Goal: Task Accomplishment & Management: Complete application form

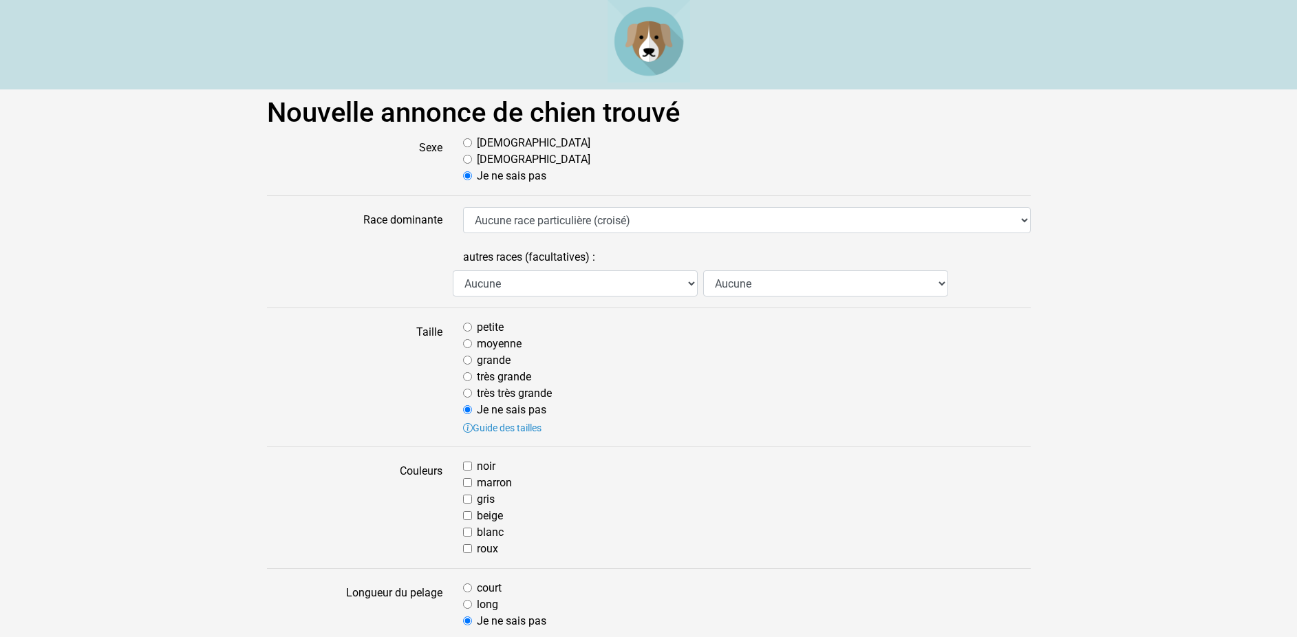
click at [472, 140] on input "Mâle" at bounding box center [467, 142] width 9 height 9
radio input "true"
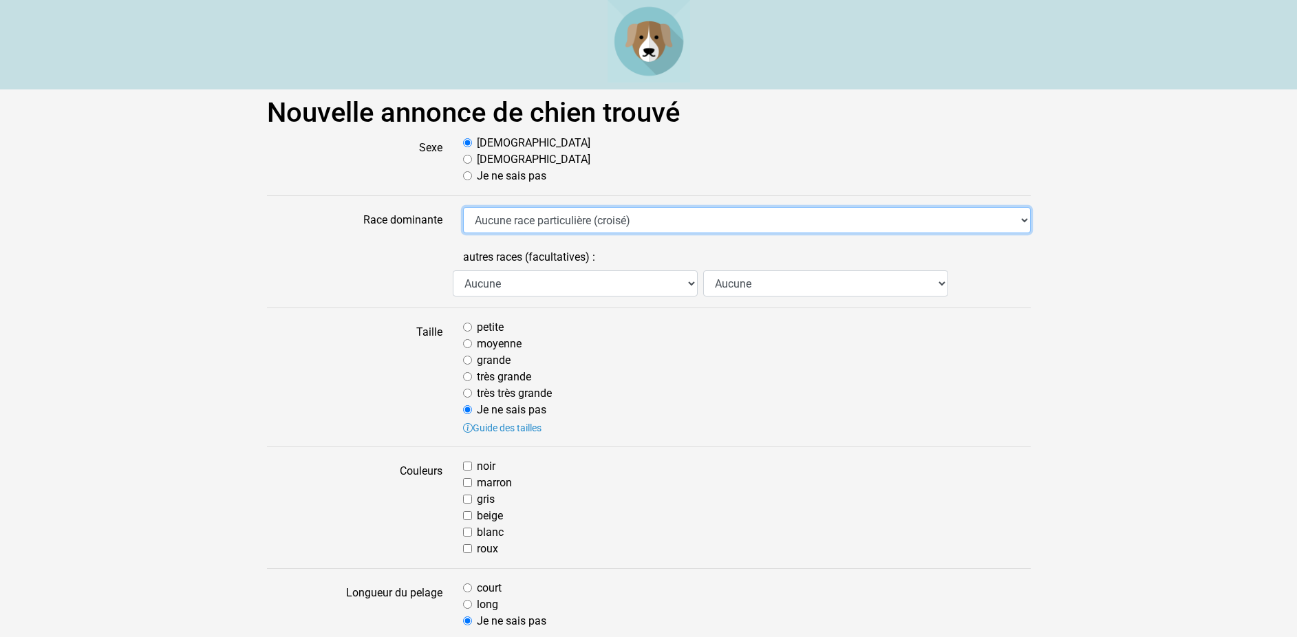
click at [463, 207] on select "Aucune race particulière (croisé) Affenpinscher Airedale Terrier Akita Akita Am…" at bounding box center [747, 220] width 568 height 26
select select "28"
click option "Berger Belge Malinois" at bounding box center [0, 0] width 0 height 0
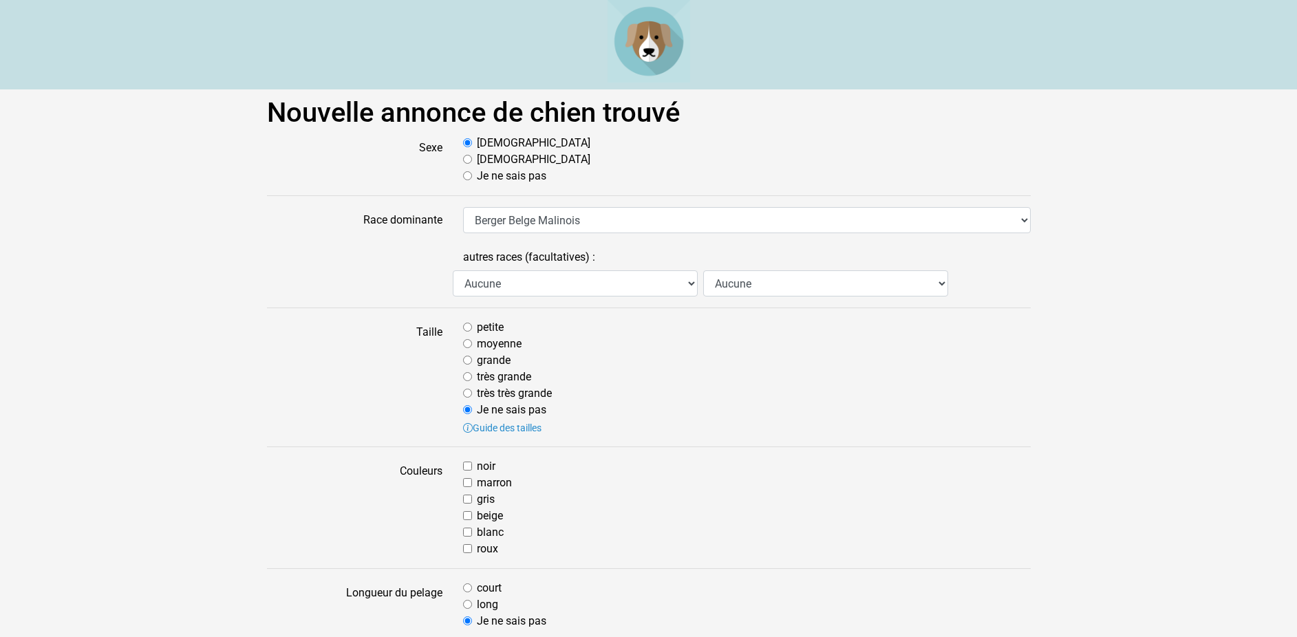
click at [469, 345] on input "moyenne" at bounding box center [467, 343] width 9 height 9
radio input "true"
click at [470, 483] on input "marron" at bounding box center [467, 482] width 9 height 9
checkbox input "true"
click at [462, 468] on div "noir marron gris beige blanc roux" at bounding box center [747, 507] width 588 height 99
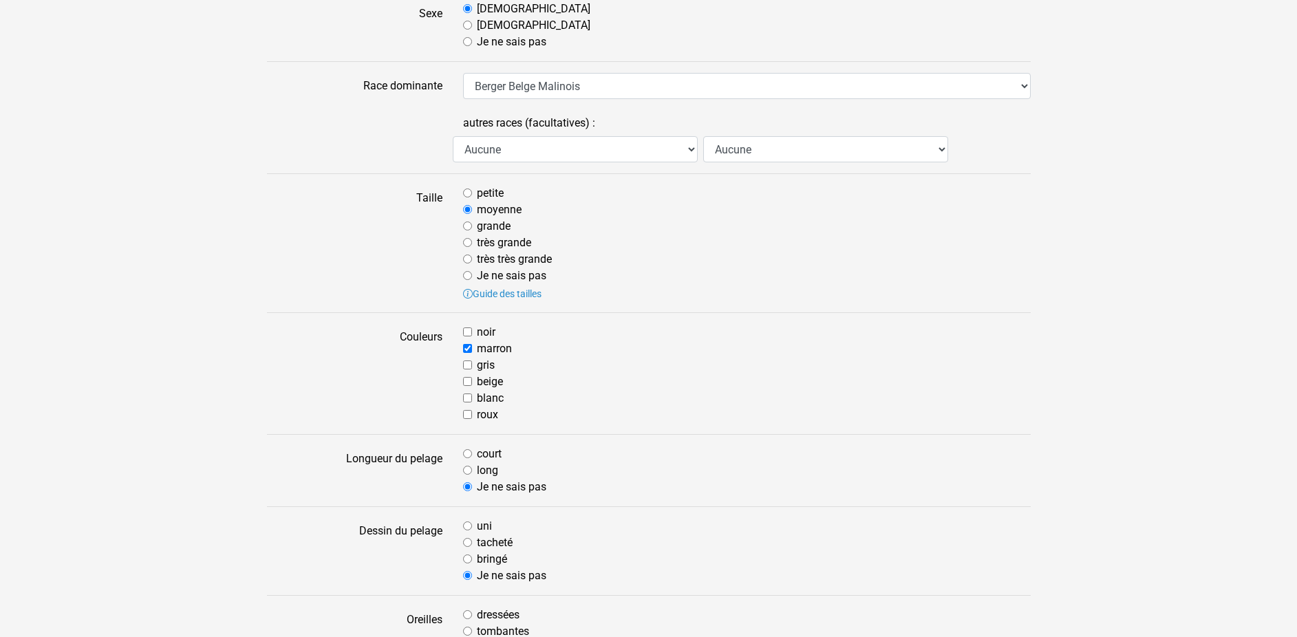
scroll to position [140, 0]
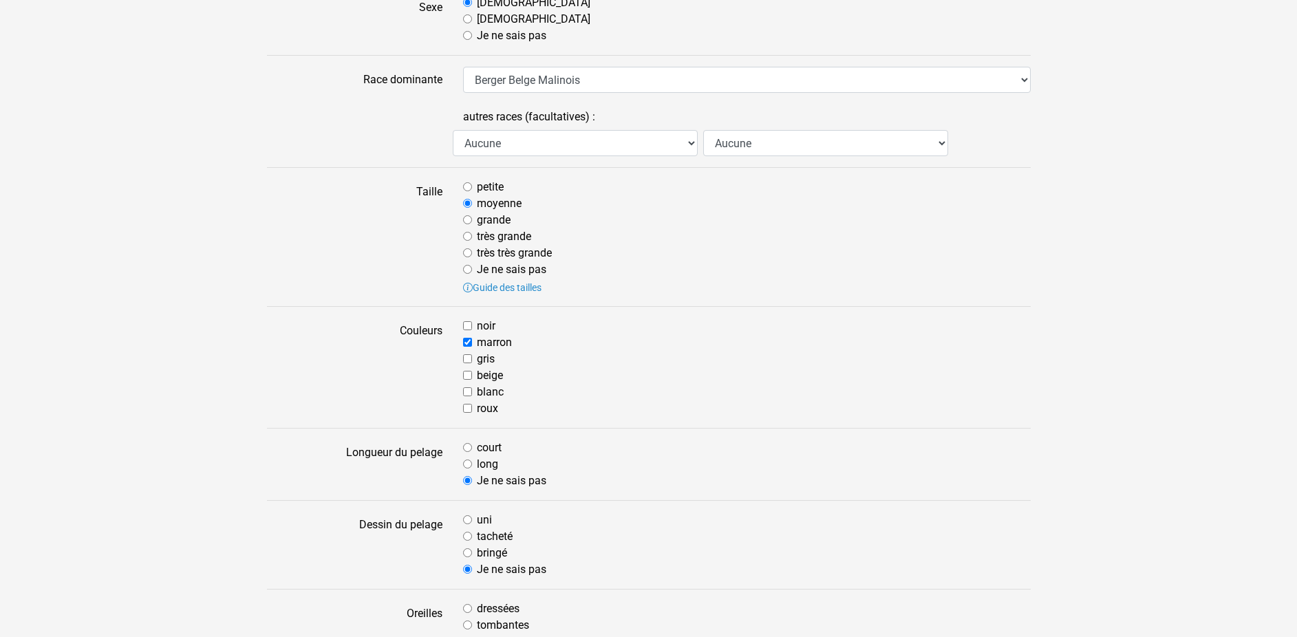
click at [471, 465] on input "long" at bounding box center [467, 464] width 9 height 9
radio input "true"
click at [468, 538] on input "tacheté" at bounding box center [467, 536] width 9 height 9
radio input "true"
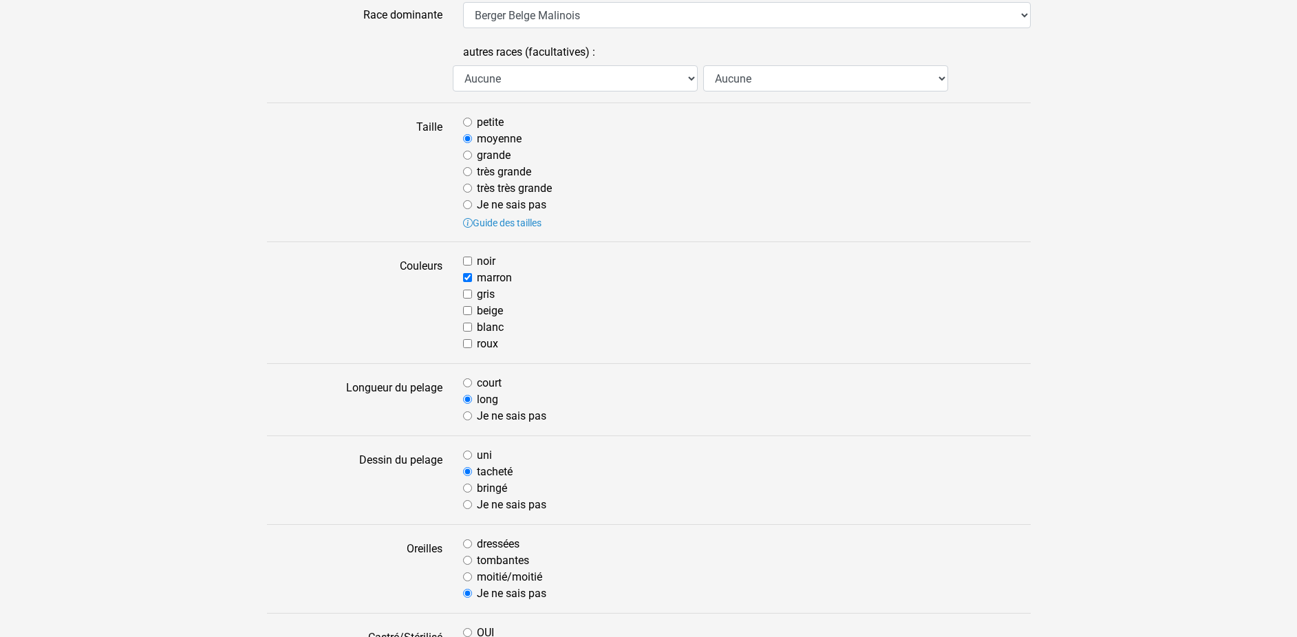
scroll to position [281, 0]
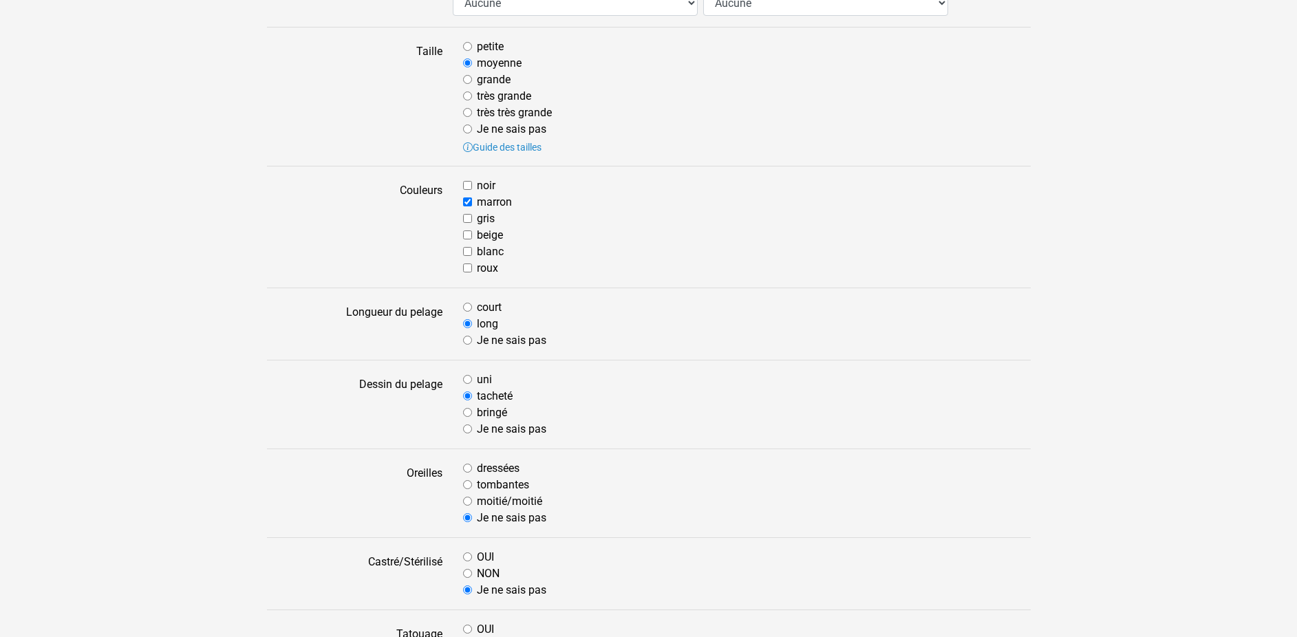
click at [468, 470] on input "dressées" at bounding box center [467, 468] width 9 height 9
radio input "true"
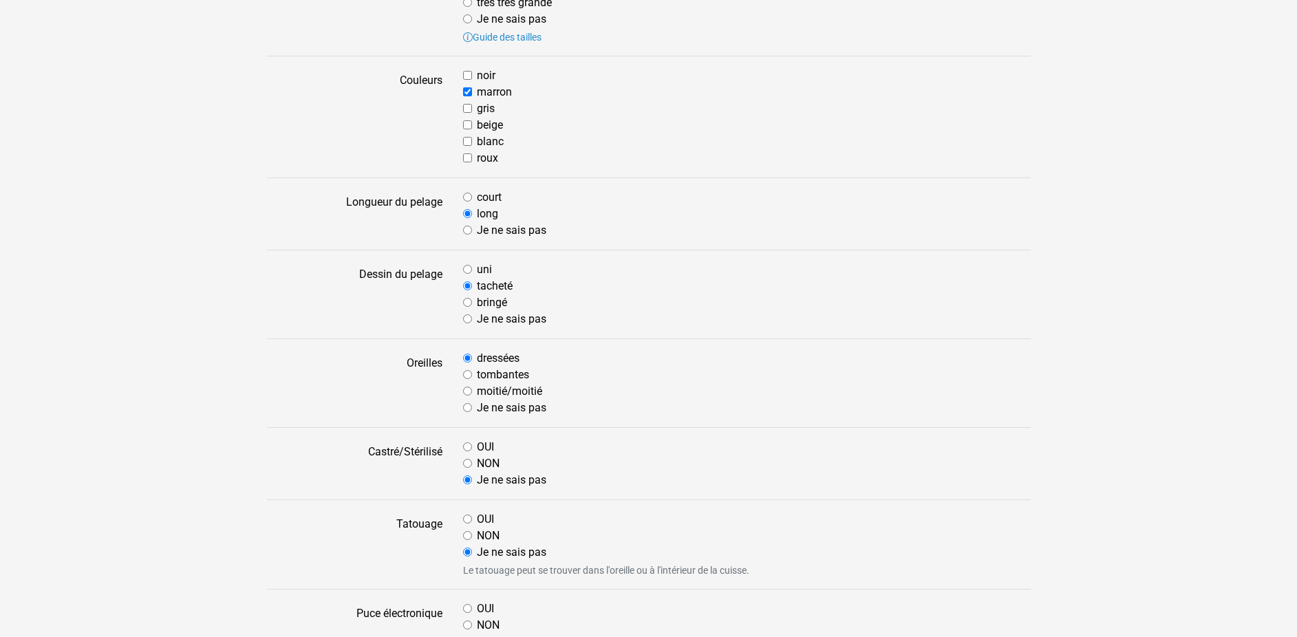
scroll to position [491, 0]
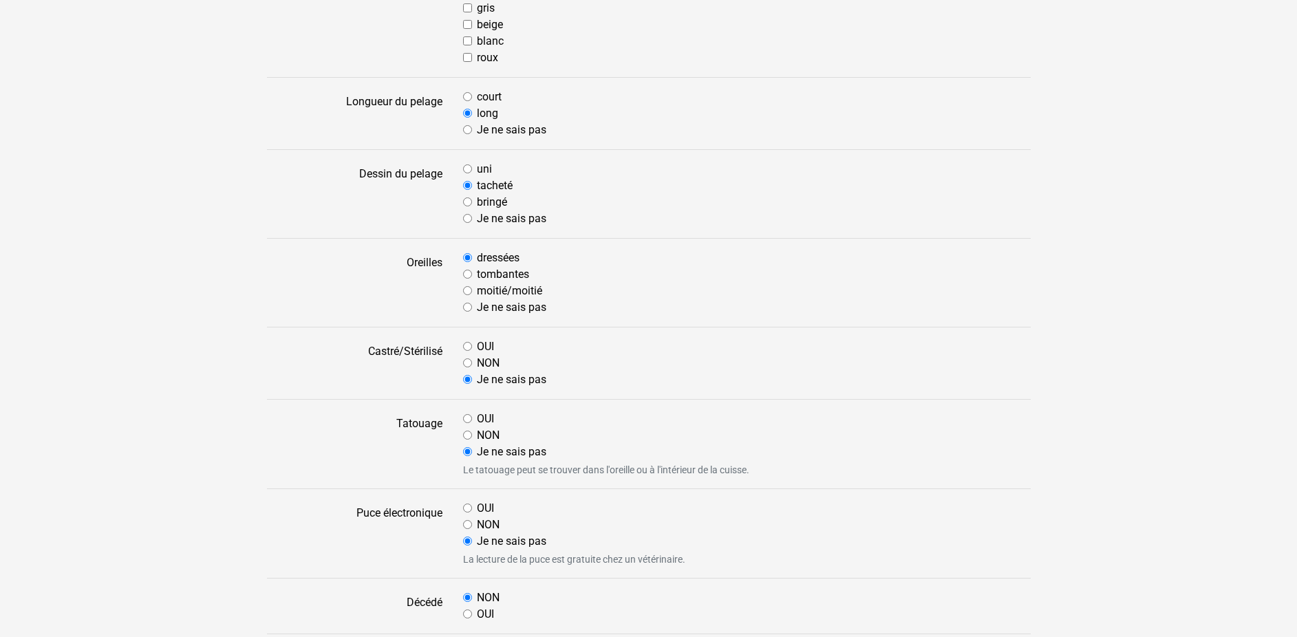
click at [469, 436] on input "NON" at bounding box center [467, 435] width 9 height 9
radio input "true"
click at [469, 509] on input "OUI" at bounding box center [467, 508] width 9 height 9
radio input "true"
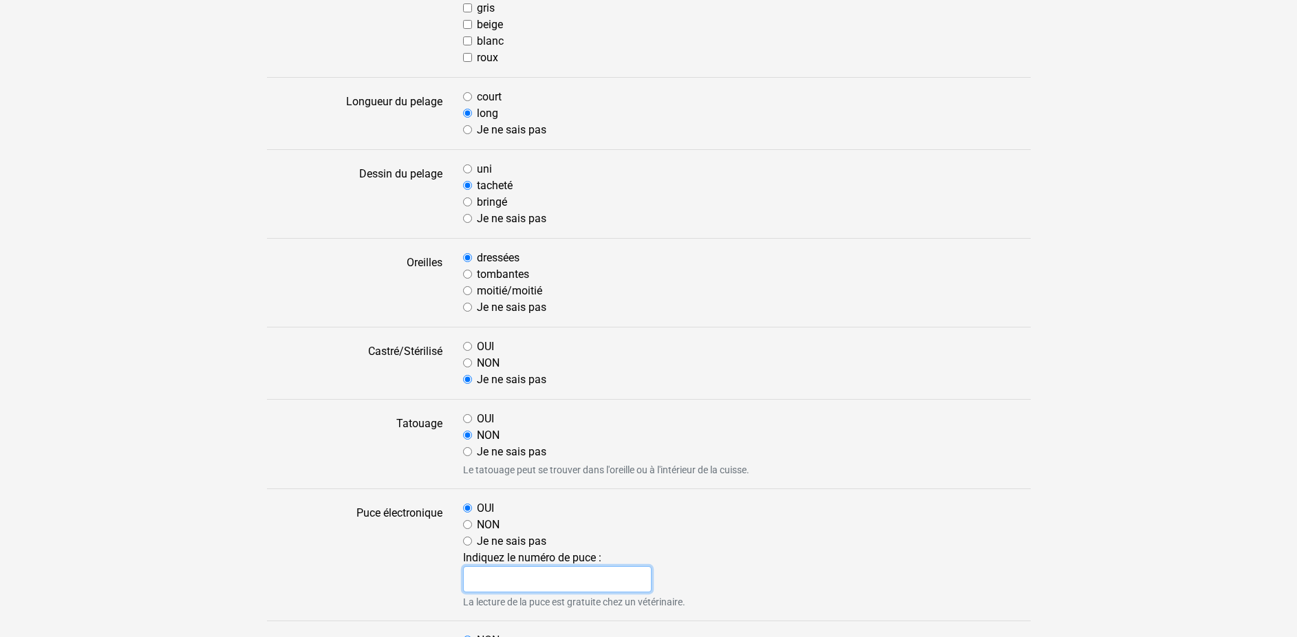
click at [491, 581] on input "text" at bounding box center [557, 579] width 189 height 26
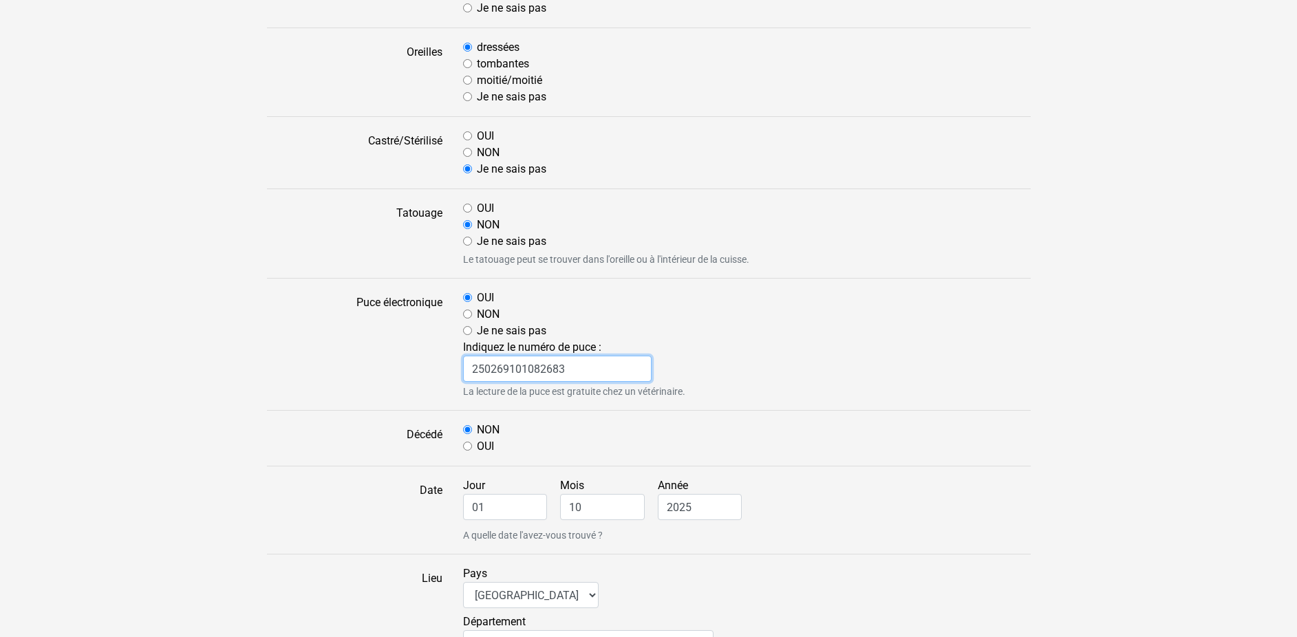
type input "250269101082683"
drag, startPoint x: 485, startPoint y: 504, endPoint x: 429, endPoint y: 510, distance: 56.0
click at [463, 510] on input "01" at bounding box center [505, 507] width 85 height 26
type input "29"
drag, startPoint x: 569, startPoint y: 508, endPoint x: 597, endPoint y: 506, distance: 27.6
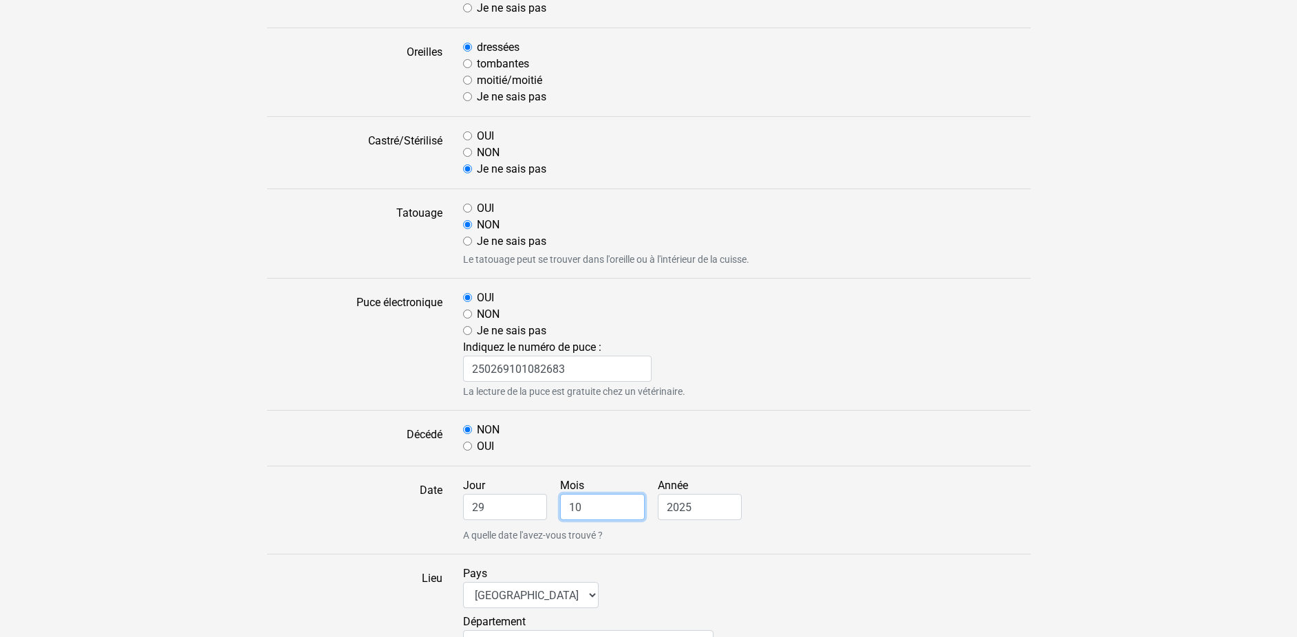
click at [597, 506] on input "10" at bounding box center [602, 507] width 85 height 26
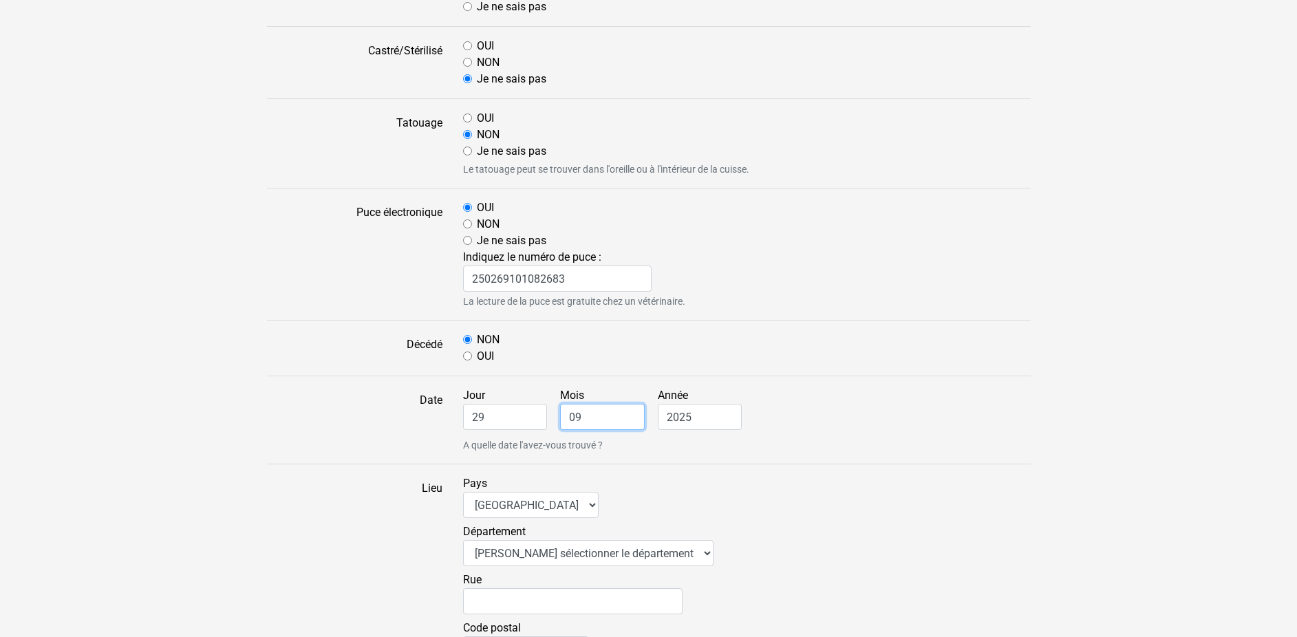
scroll to position [983, 0]
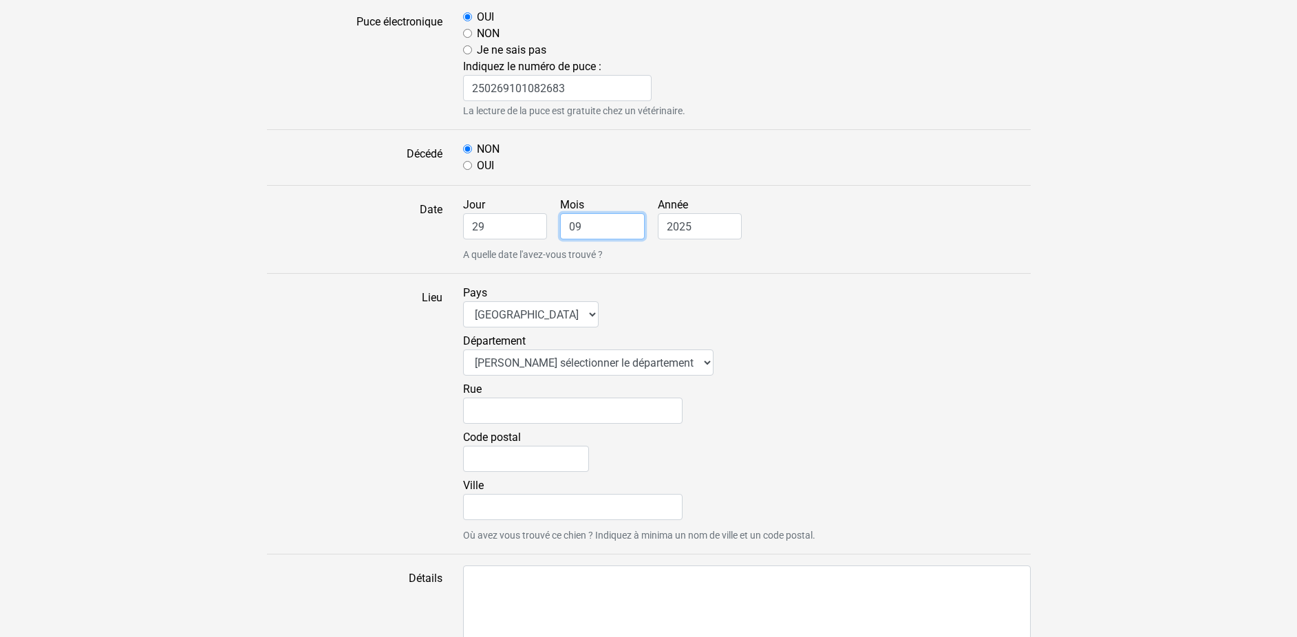
type input "09"
click at [463, 350] on select "Veuillez sélectionner le département 01 - Ain 02 - Aisne 03 - Allier 04 - Alpes…" at bounding box center [588, 363] width 250 height 26
select select "79"
click option "79 - Deux-Sèvres" at bounding box center [0, 0] width 0 height 0
click at [492, 452] on input "Code postal" at bounding box center [526, 459] width 126 height 26
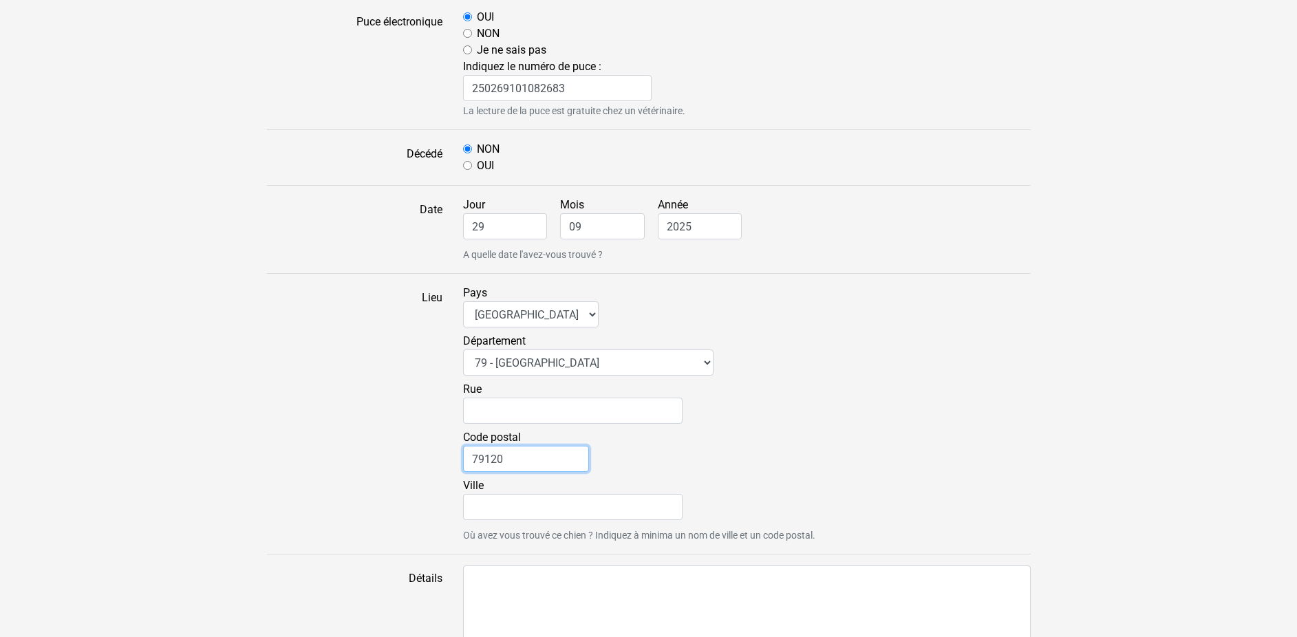
type input "79120"
click at [484, 514] on input "Ville" at bounding box center [573, 507] width 220 height 26
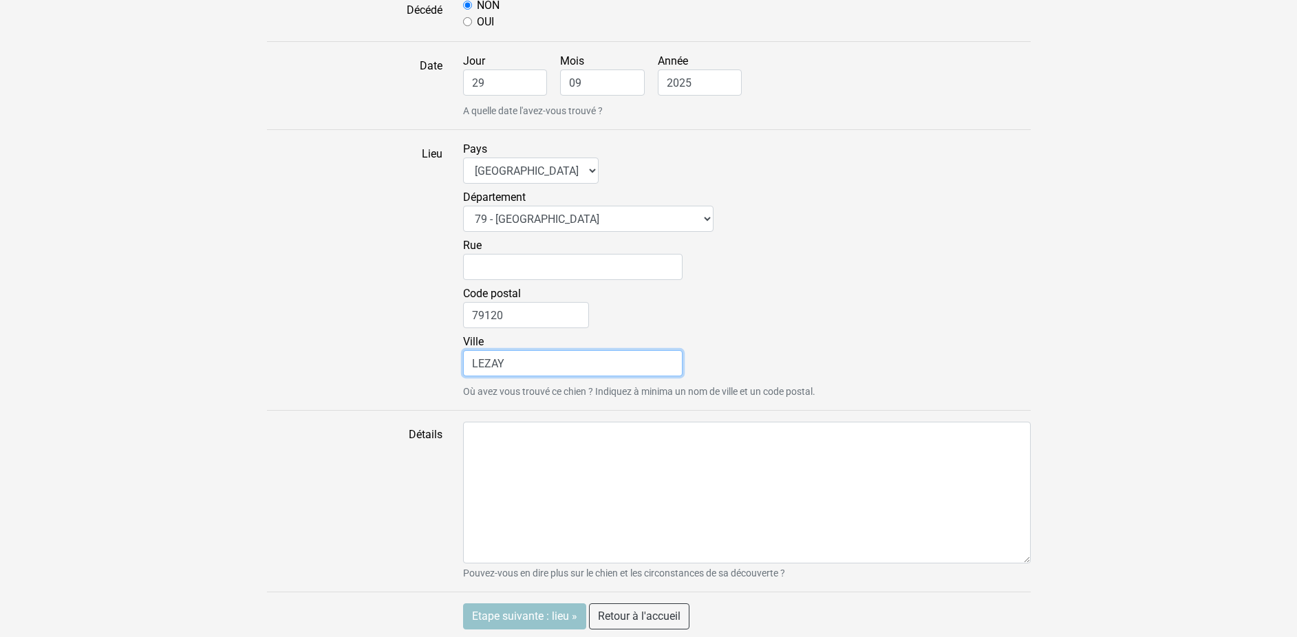
scroll to position [1130, 0]
type input "LEZAY"
click at [528, 616] on input "Etape suivante : lieu »" at bounding box center [524, 613] width 123 height 26
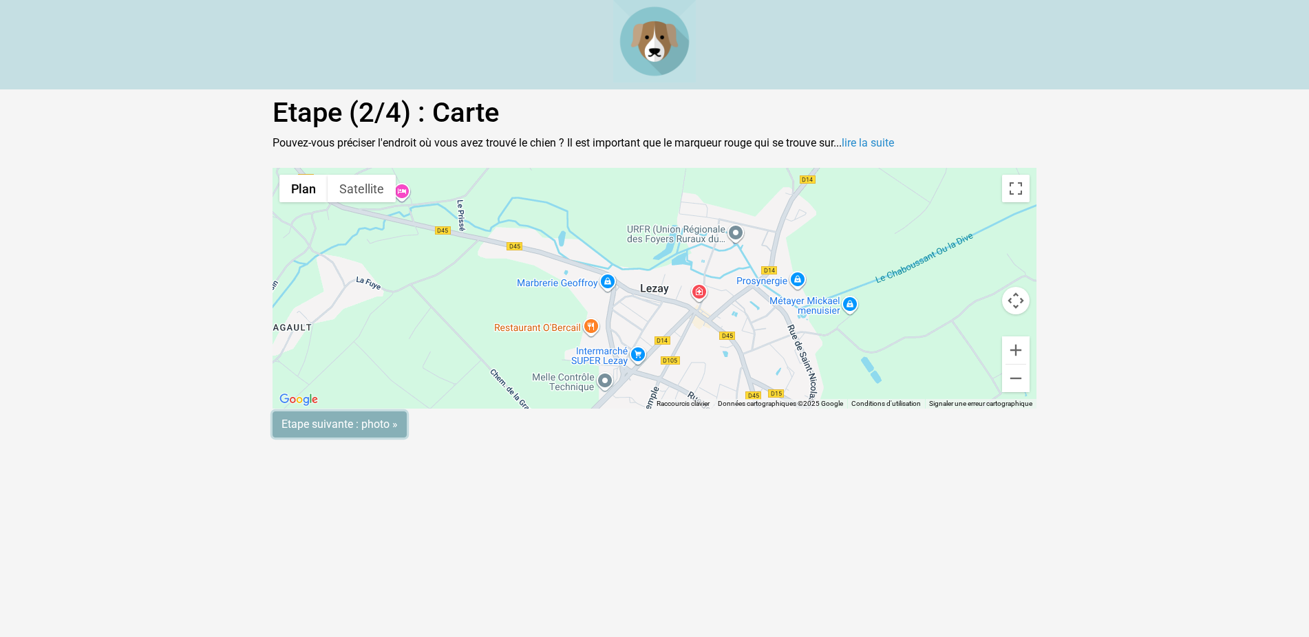
click at [342, 420] on input "Etape suivante : photo »" at bounding box center [340, 425] width 134 height 26
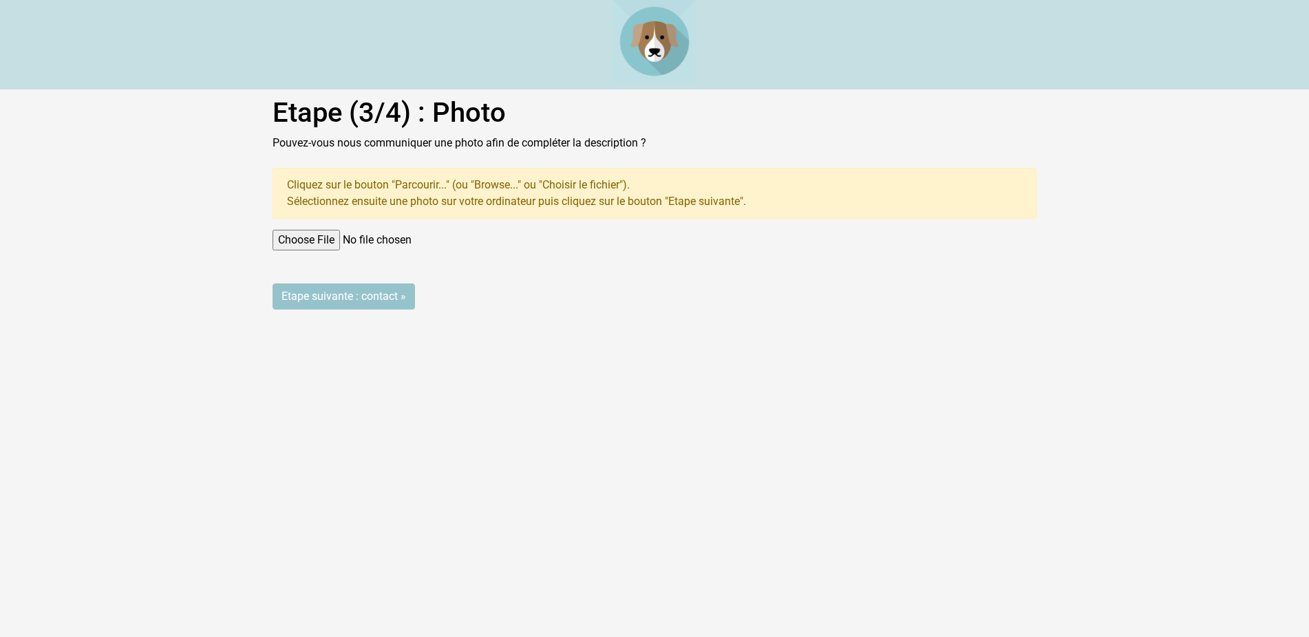
click at [284, 237] on input "file" at bounding box center [655, 240] width 764 height 21
type input "C:\fakepath\8715935076193295778.jpg"
click at [332, 299] on input "Etape suivante : contact »" at bounding box center [344, 297] width 142 height 26
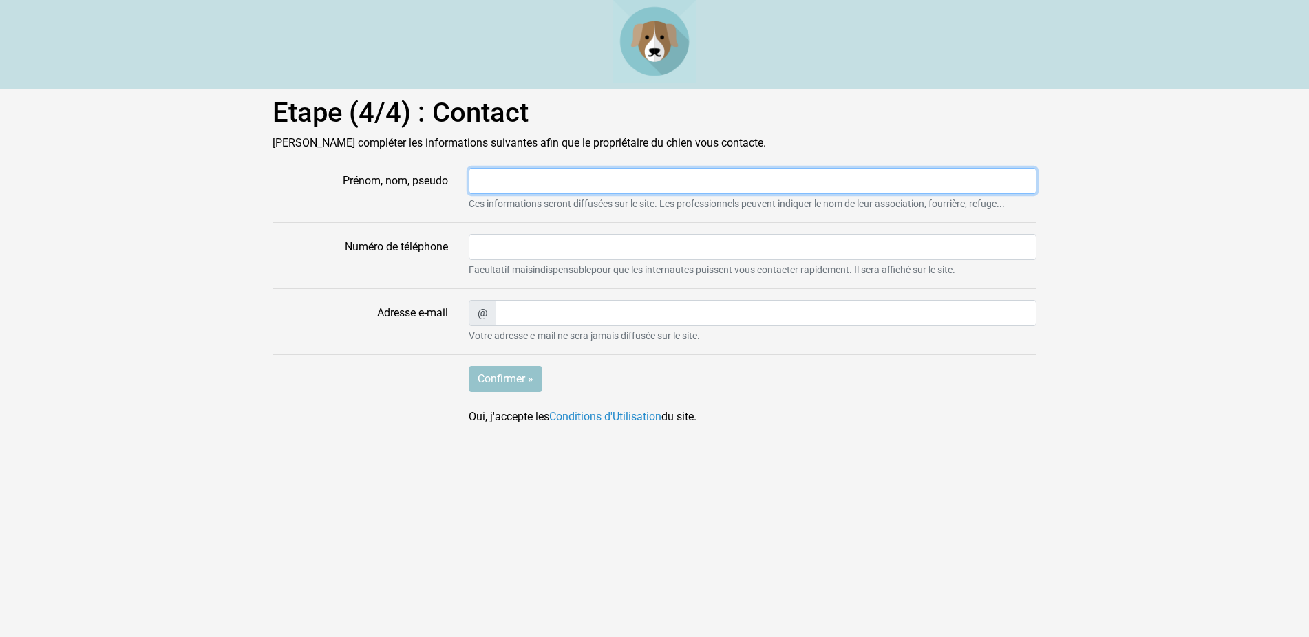
click at [513, 184] on input "Prénom, nom, pseudo" at bounding box center [753, 181] width 568 height 26
type input "ANN"
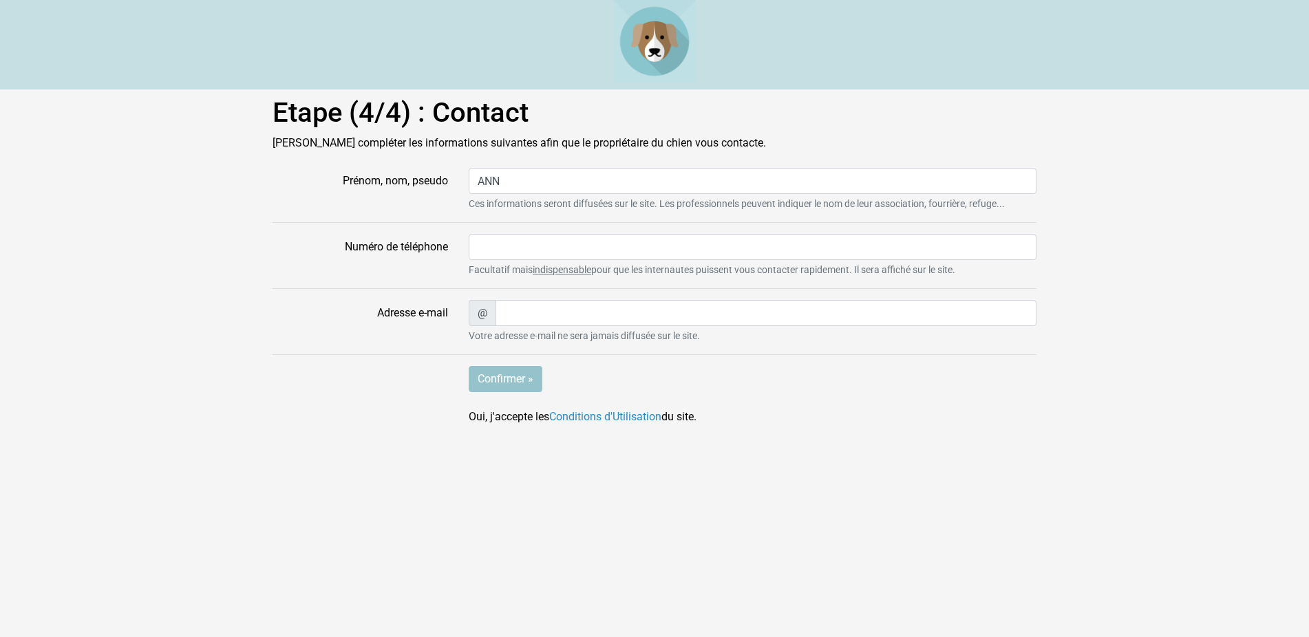
click at [244, 350] on main "Etape (4/4) : Contact Veuillez compléter les informations suivantes afin que le…" at bounding box center [654, 260] width 1309 height 329
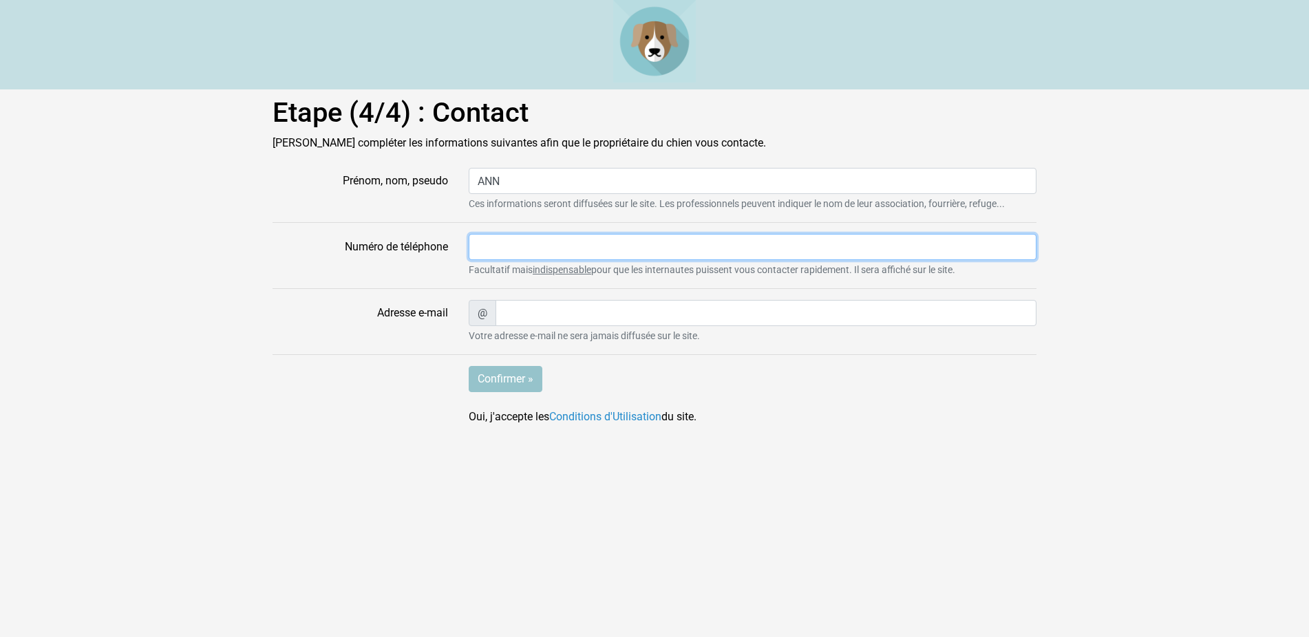
click at [480, 246] on input "Numéro de téléphone" at bounding box center [753, 247] width 568 height 26
type input "0549293801"
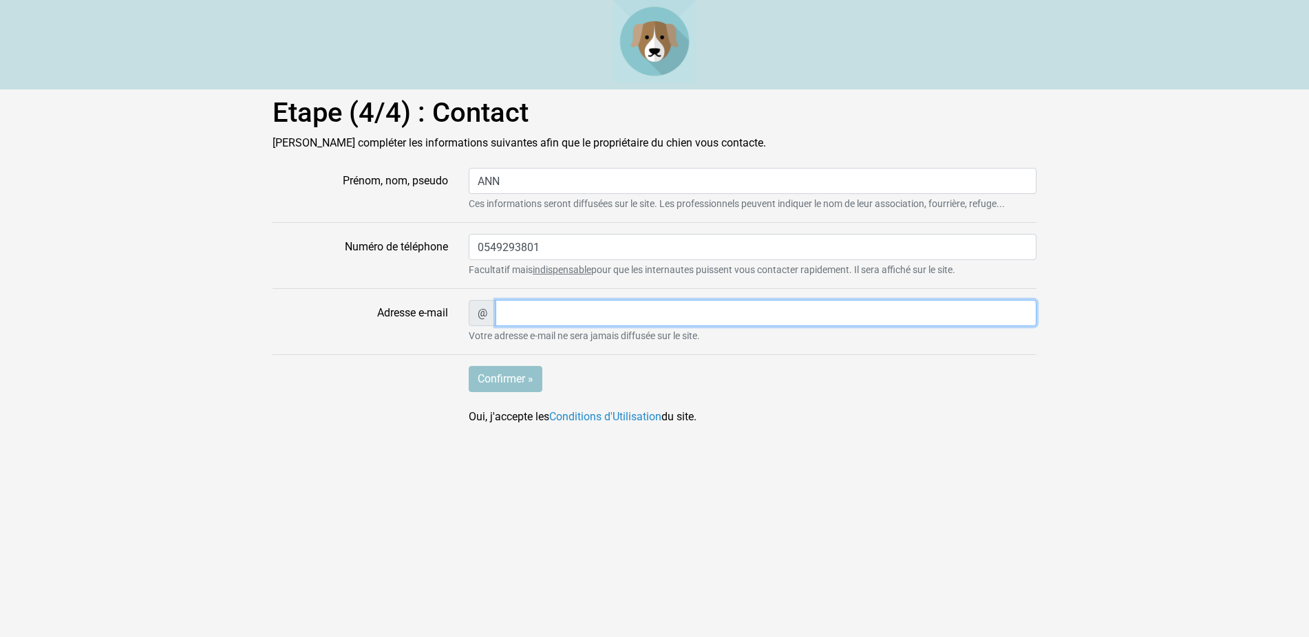
type input "angouraud@wanadoo.fr"
click at [518, 382] on input "Confirmer »" at bounding box center [506, 379] width 74 height 26
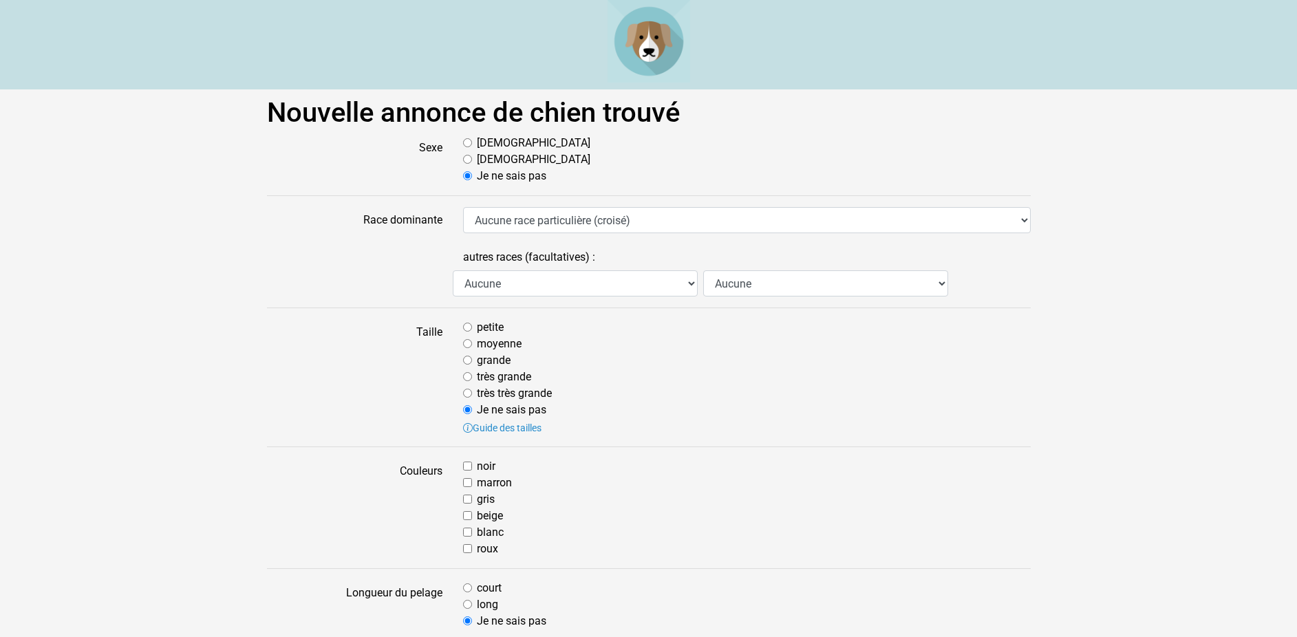
click at [467, 160] on input "Femelle" at bounding box center [467, 159] width 9 height 9
radio input "true"
click at [473, 346] on div "moyenne" at bounding box center [747, 344] width 568 height 17
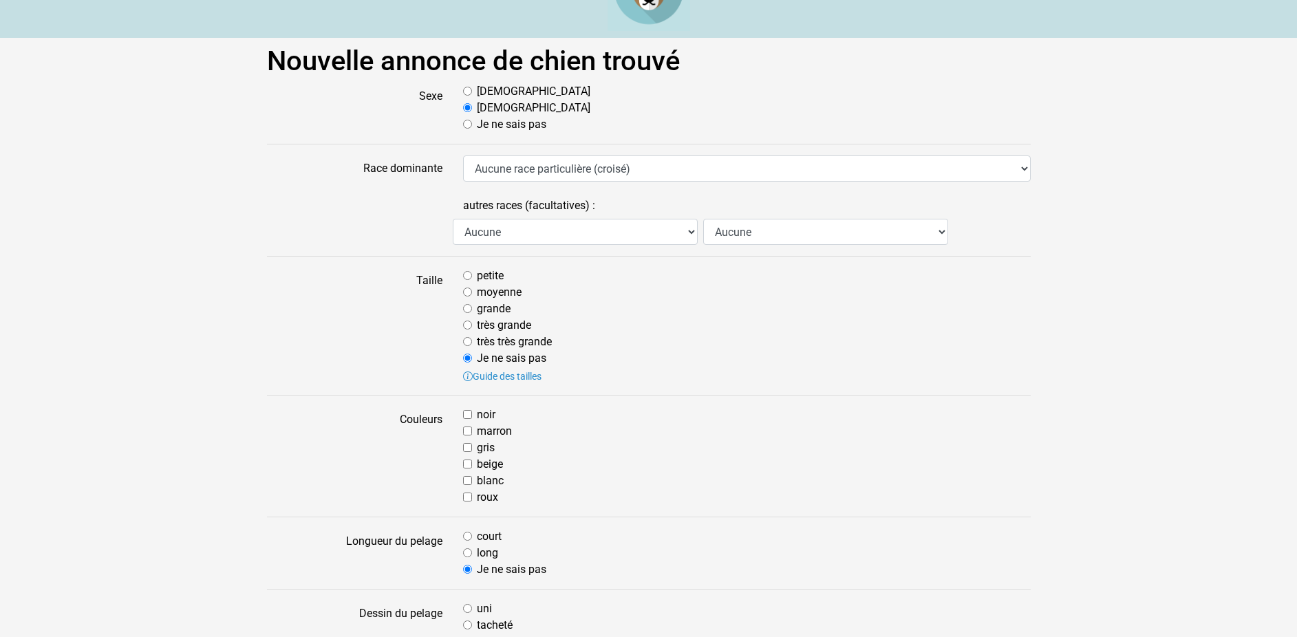
scroll to position [140, 0]
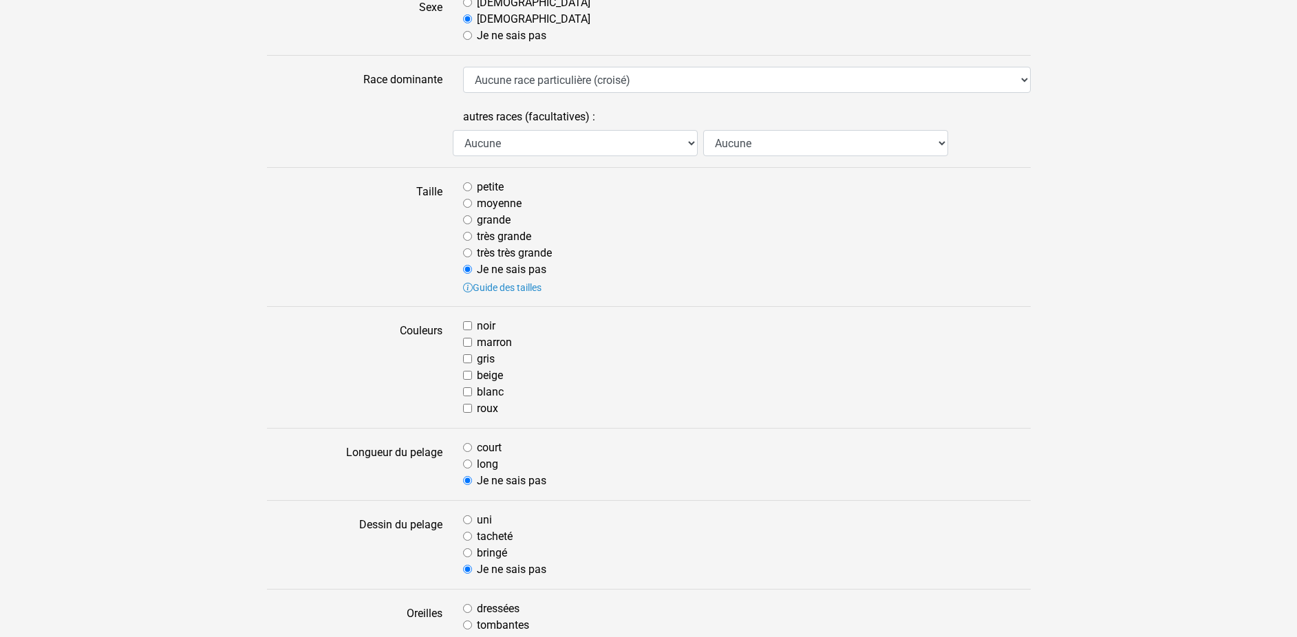
click at [468, 325] on input "noir" at bounding box center [467, 325] width 9 height 9
checkbox input "true"
click at [465, 393] on input "blanc" at bounding box center [467, 391] width 9 height 9
checkbox input "true"
click at [467, 373] on input "beige" at bounding box center [467, 375] width 9 height 9
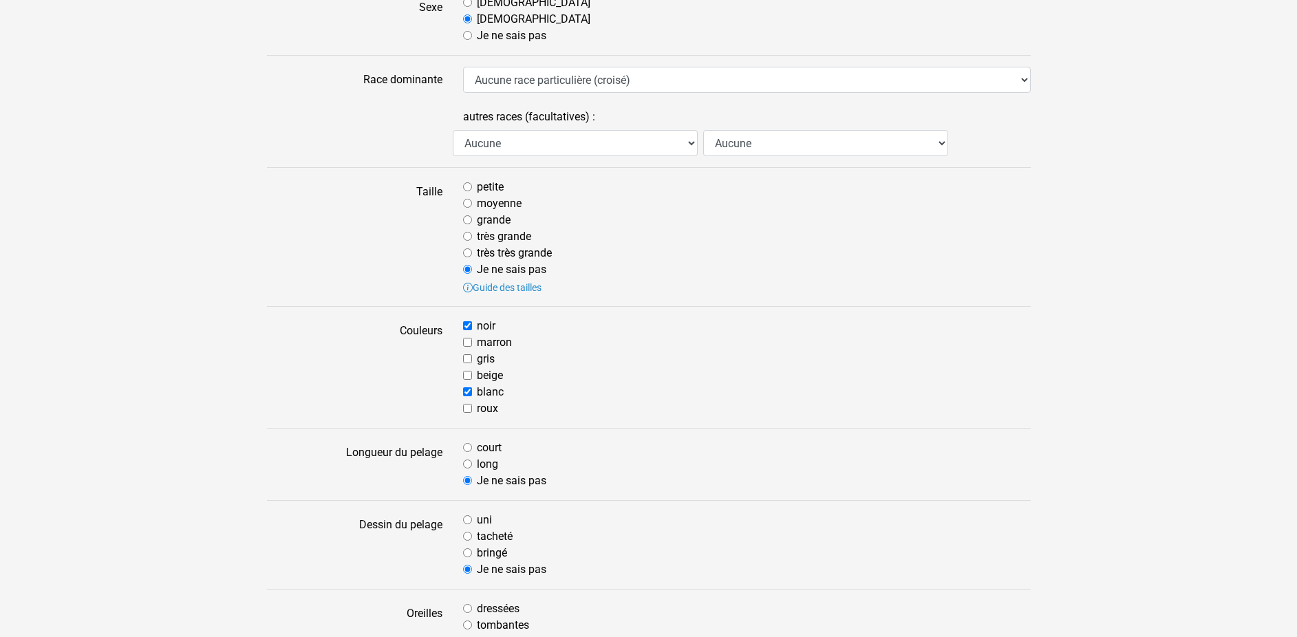
checkbox input "true"
click at [467, 464] on input "long" at bounding box center [467, 464] width 9 height 9
radio input "true"
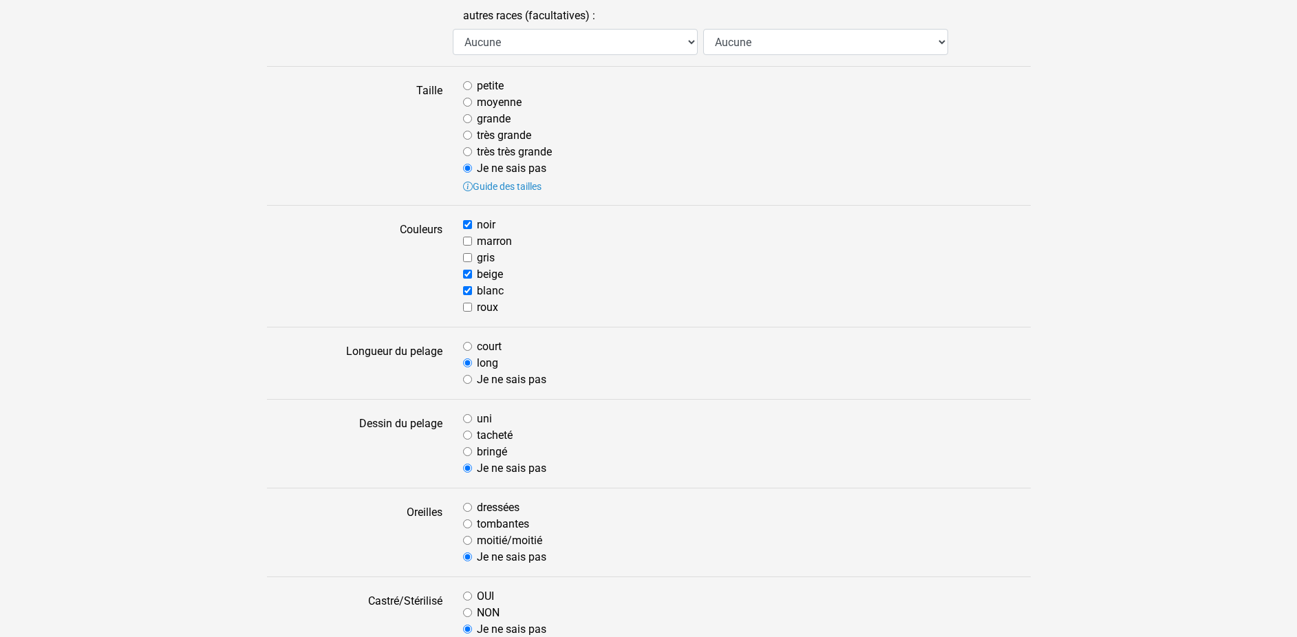
scroll to position [281, 0]
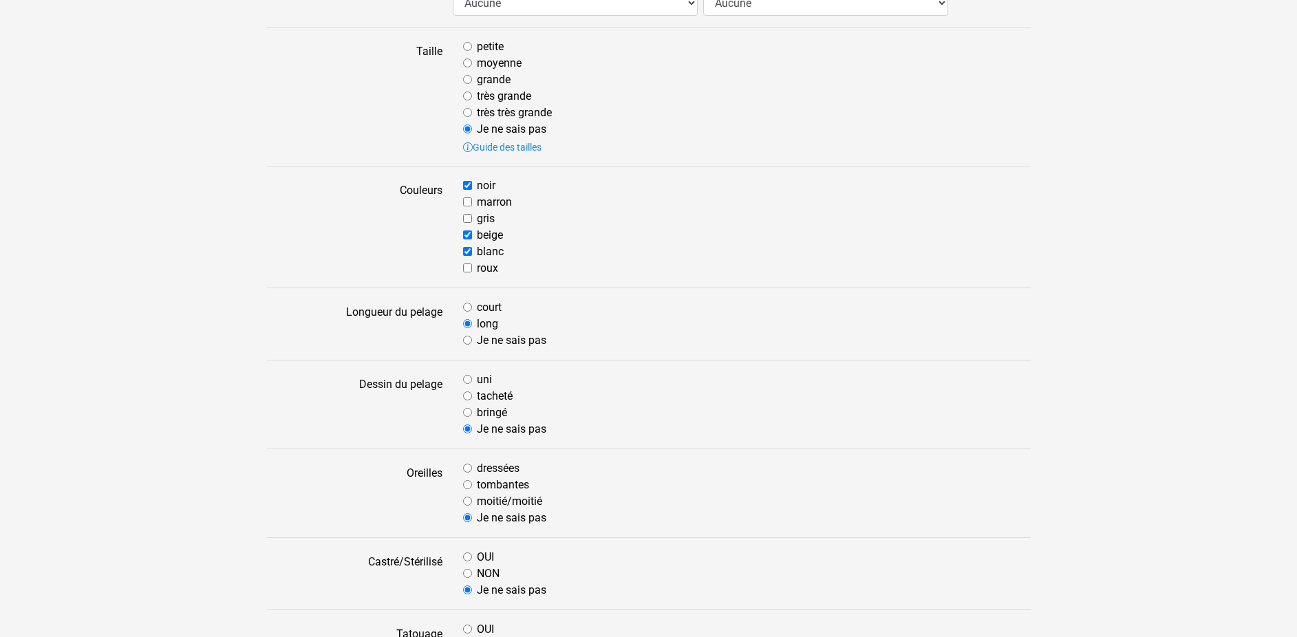
click at [468, 396] on input "tacheté" at bounding box center [467, 396] width 9 height 9
radio input "true"
click at [469, 469] on input "dressées" at bounding box center [467, 468] width 9 height 9
radio input "true"
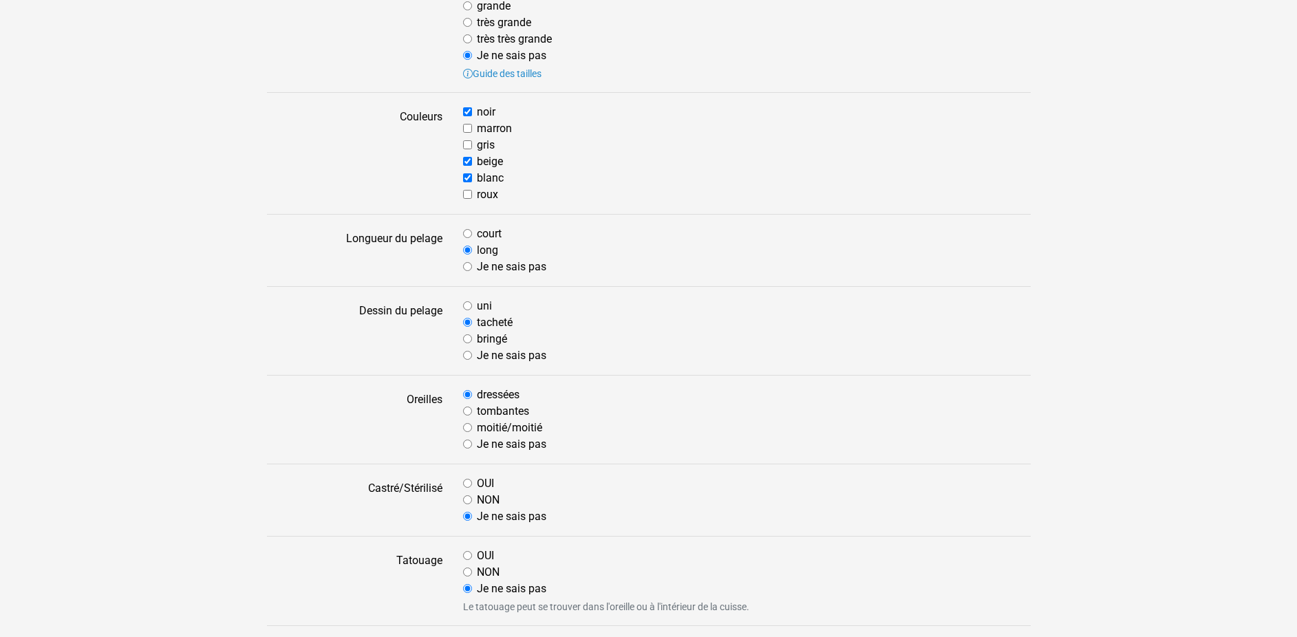
scroll to position [421, 0]
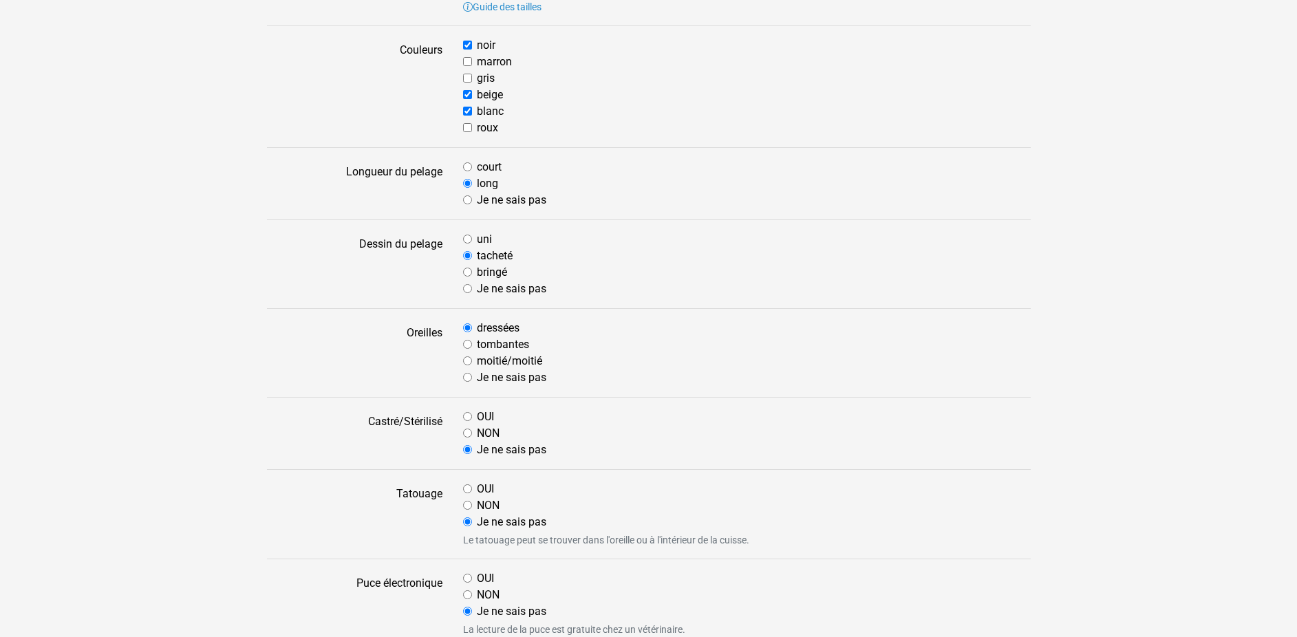
click at [473, 504] on div "NON" at bounding box center [747, 506] width 568 height 17
click at [470, 503] on input "NON" at bounding box center [467, 505] width 9 height 9
radio input "true"
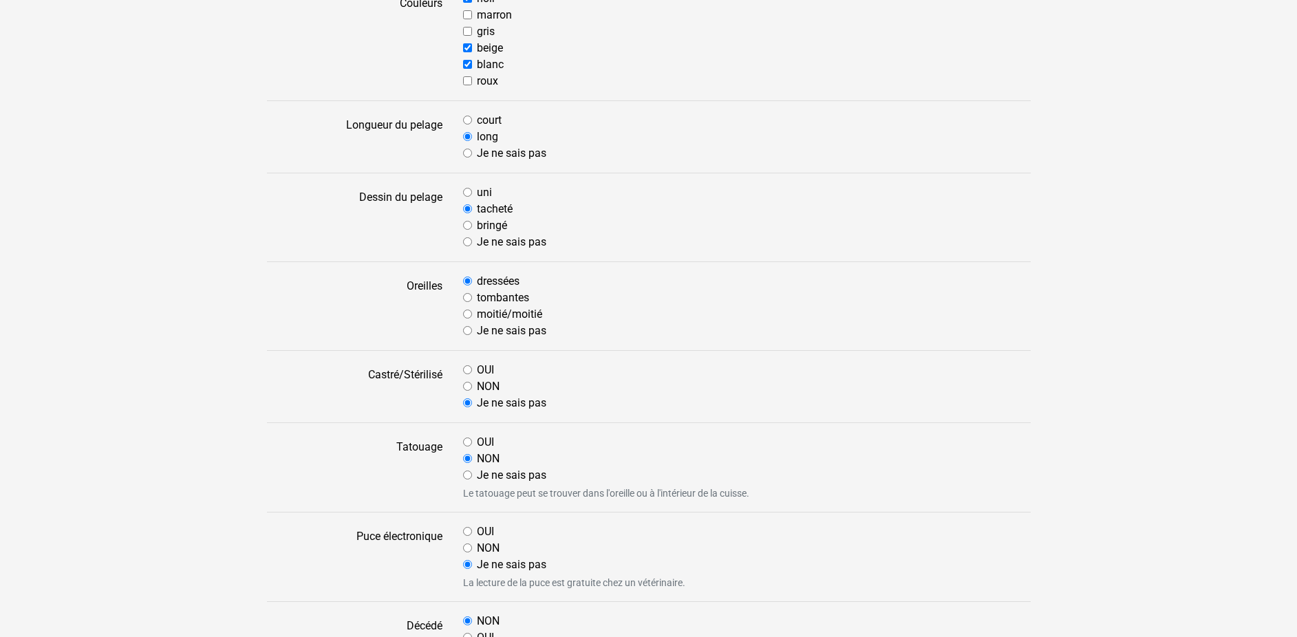
scroll to position [562, 0]
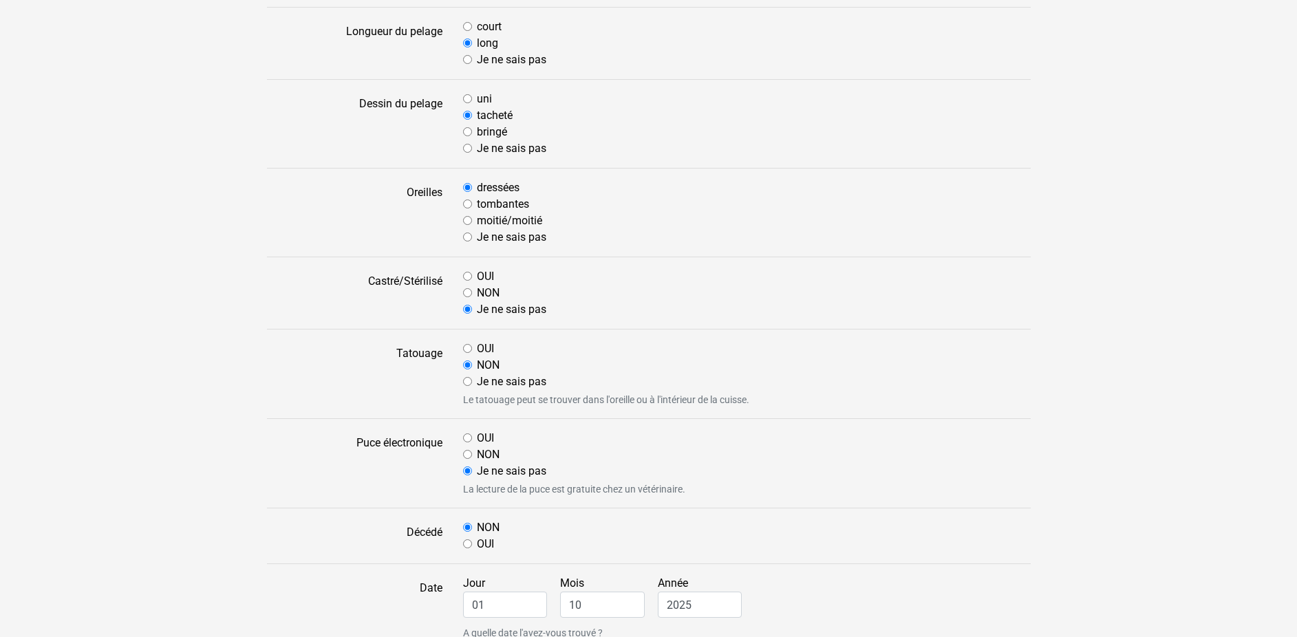
click at [465, 438] on input "OUI" at bounding box center [467, 438] width 9 height 9
radio input "true"
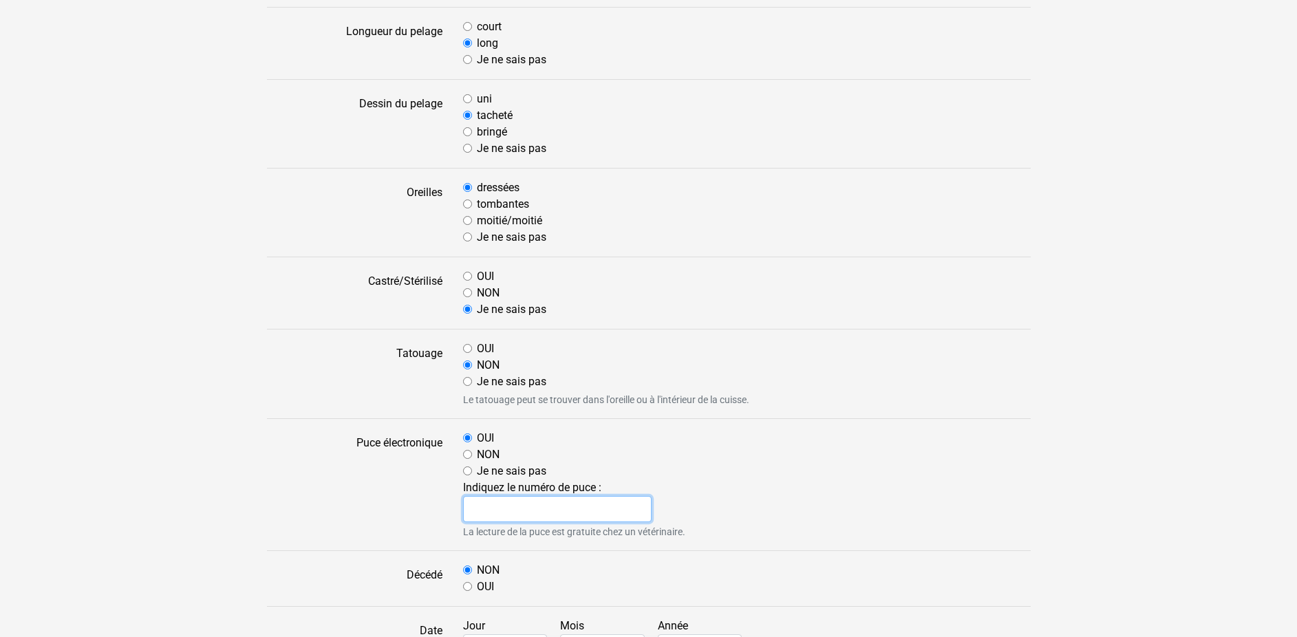
click at [484, 515] on input "text" at bounding box center [557, 509] width 189 height 26
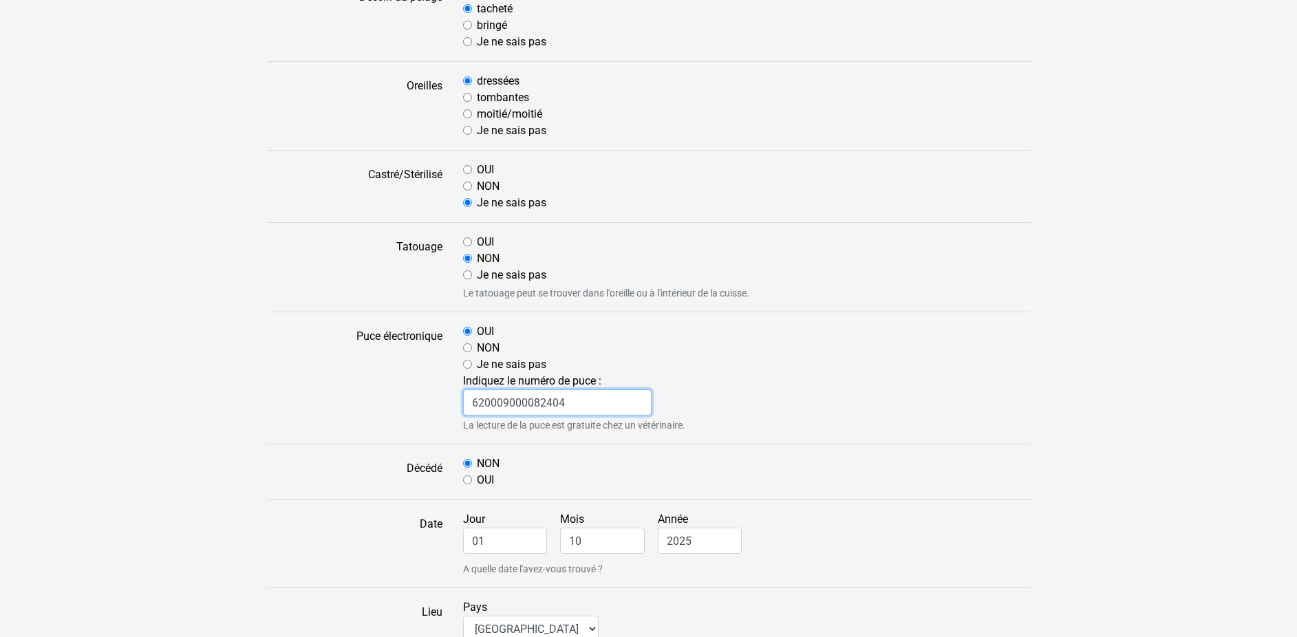
scroll to position [702, 0]
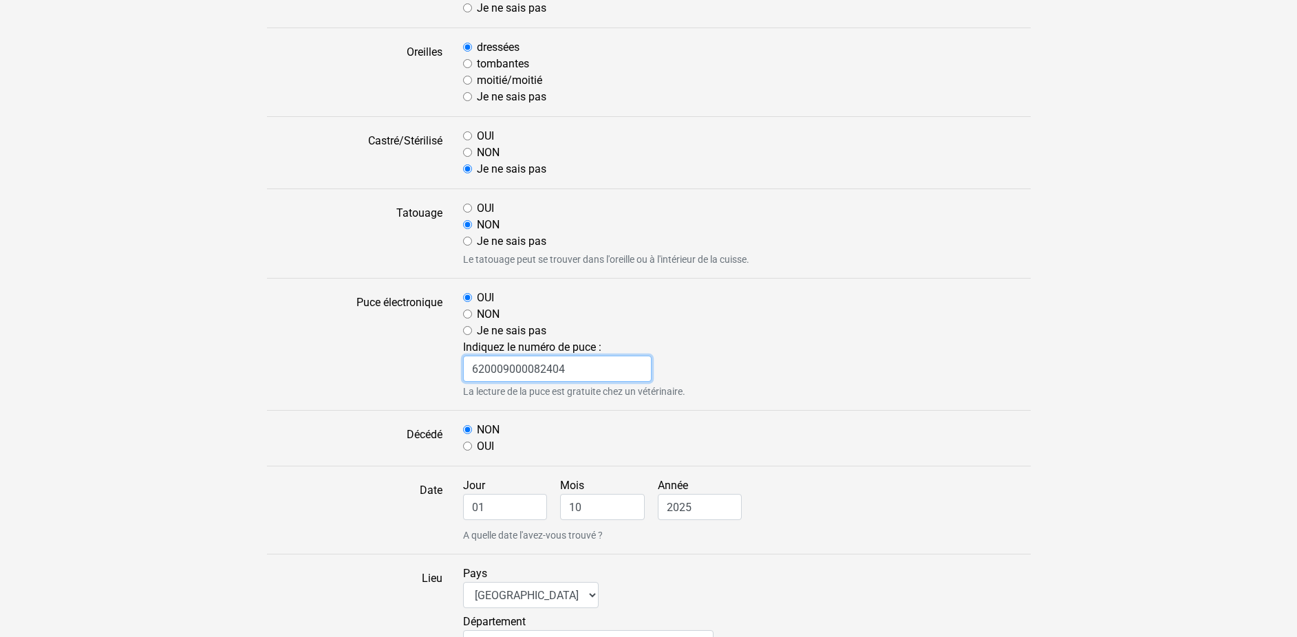
type input "620009000082404"
drag, startPoint x: 483, startPoint y: 503, endPoint x: 435, endPoint y: 503, distance: 48.2
click at [463, 503] on input "01" at bounding box center [505, 507] width 85 height 26
type input "29"
drag, startPoint x: 587, startPoint y: 509, endPoint x: 551, endPoint y: 511, distance: 36.5
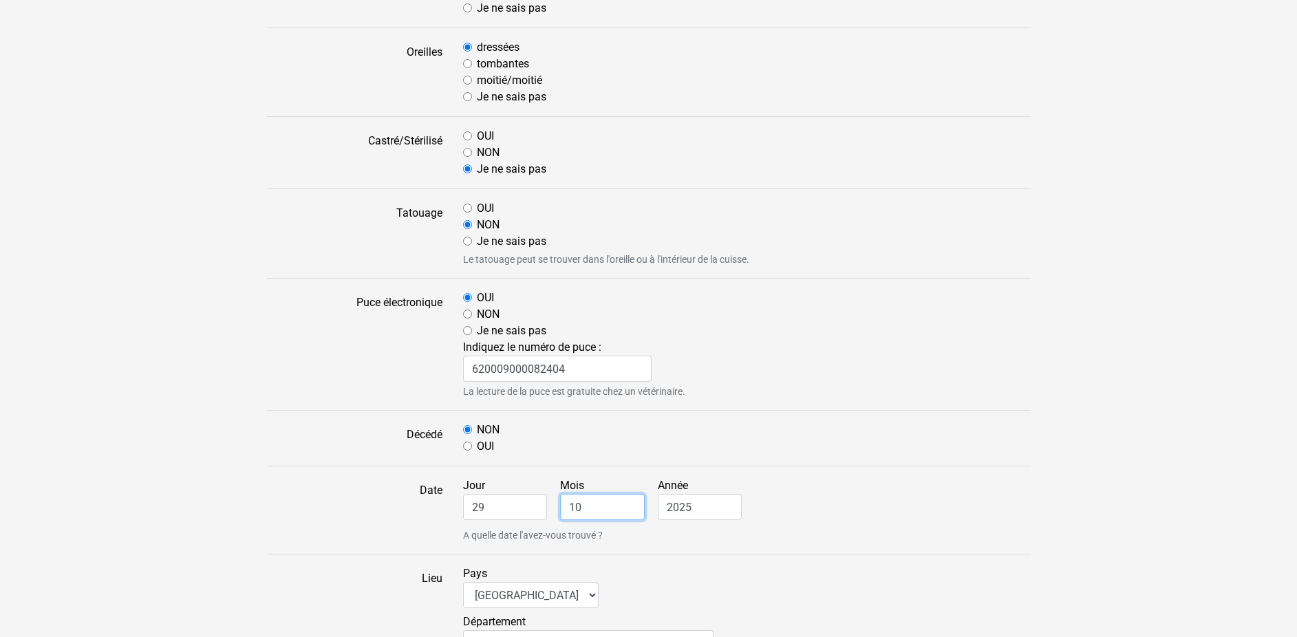
click at [560, 511] on input "10" at bounding box center [602, 507] width 85 height 26
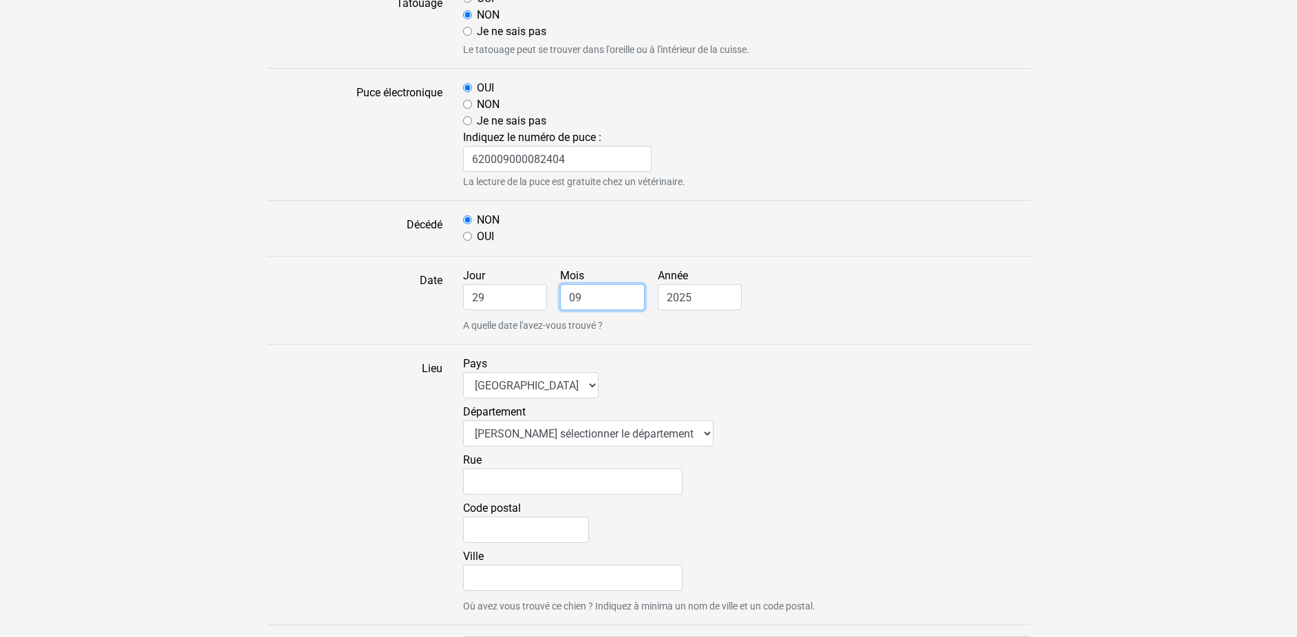
scroll to position [913, 0]
type input "09"
click at [463, 420] on select "Veuillez sélectionner le département 01 - Ain 02 - Aisne 03 - Allier 04 - Alpes…" at bounding box center [588, 433] width 250 height 26
select select "79"
click option "79 - Deux-Sèvres" at bounding box center [0, 0] width 0 height 0
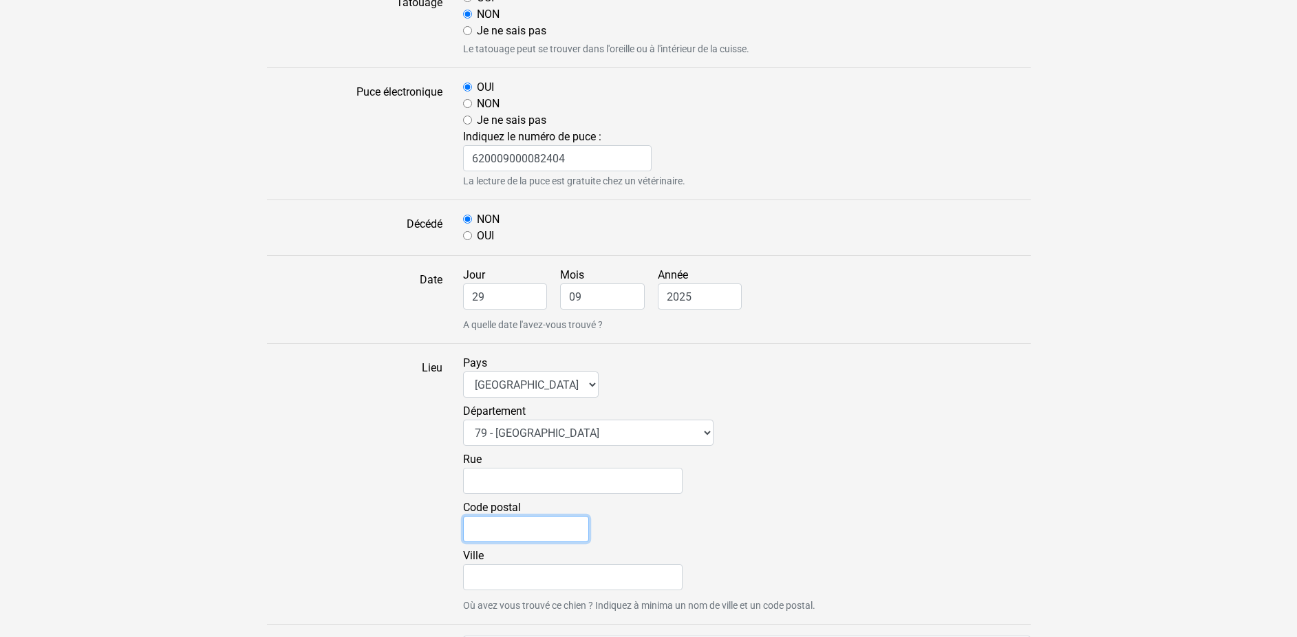
click at [491, 531] on input "Code postal" at bounding box center [526, 529] width 126 height 26
type input "79120"
click at [498, 577] on input "Ville" at bounding box center [573, 577] width 220 height 26
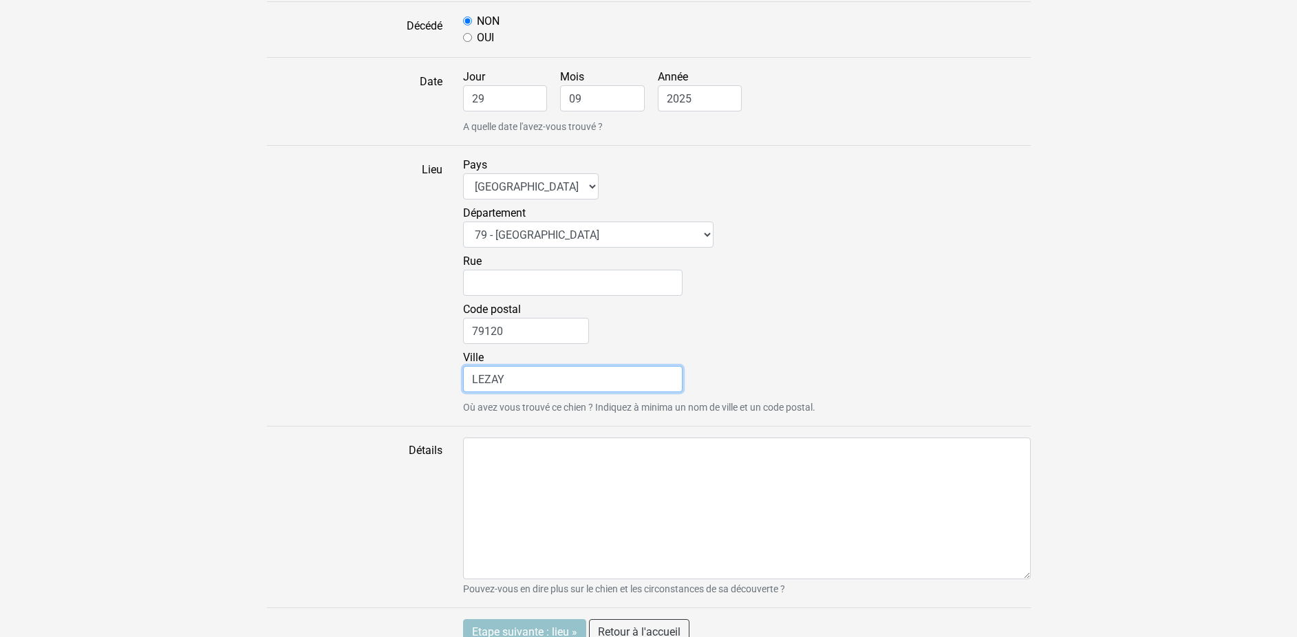
scroll to position [1130, 0]
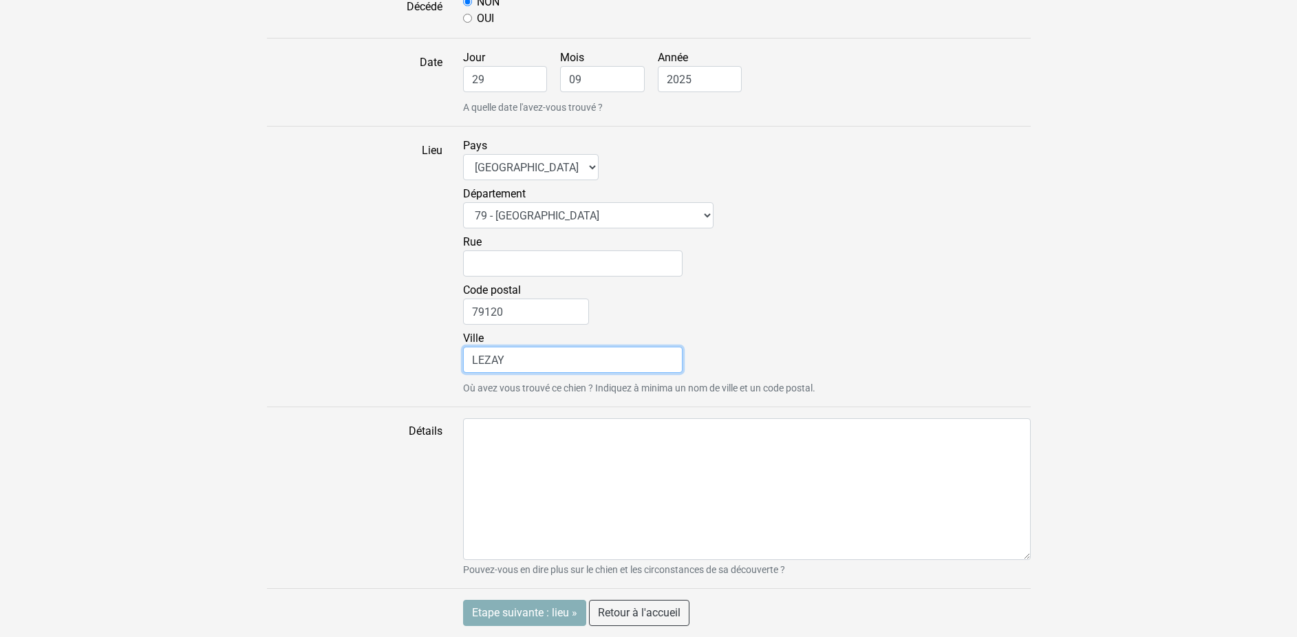
type input "LEZAY"
click at [485, 617] on input "Etape suivante : lieu »" at bounding box center [524, 613] width 123 height 26
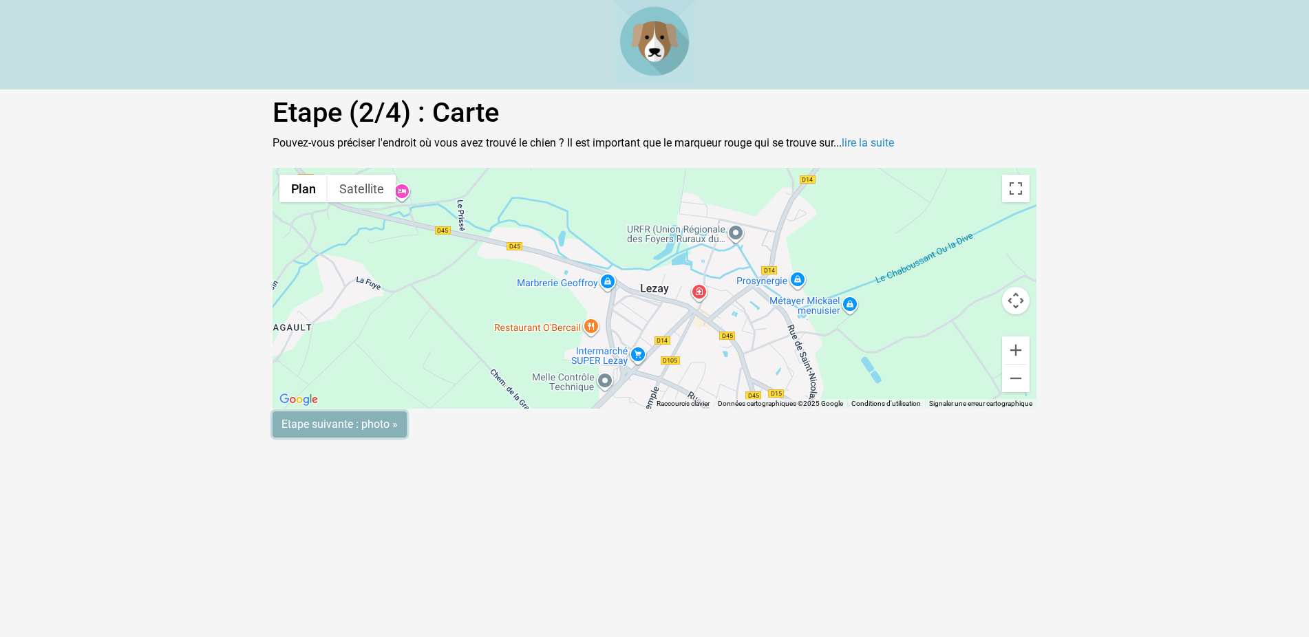
click at [336, 425] on input "Etape suivante : photo »" at bounding box center [340, 425] width 134 height 26
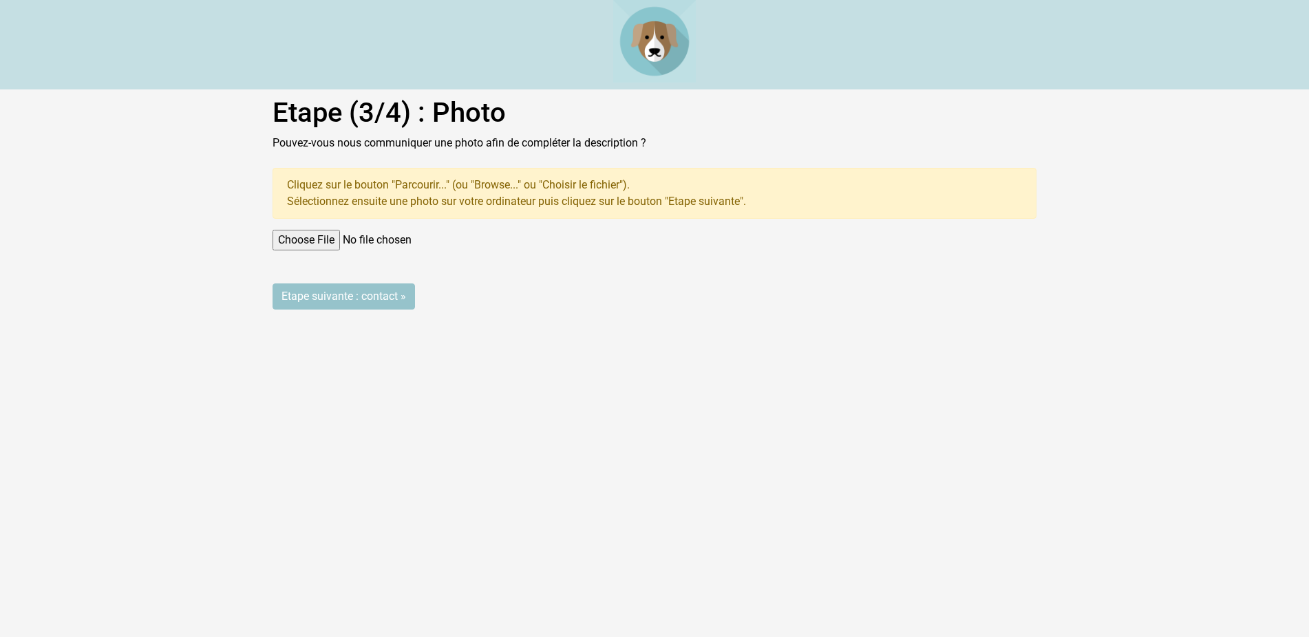
click at [284, 236] on input "file" at bounding box center [655, 240] width 764 height 21
type input "C:\fakepath\10827758118830774.jpg"
click at [362, 295] on input "Etape suivante : contact »" at bounding box center [344, 297] width 142 height 26
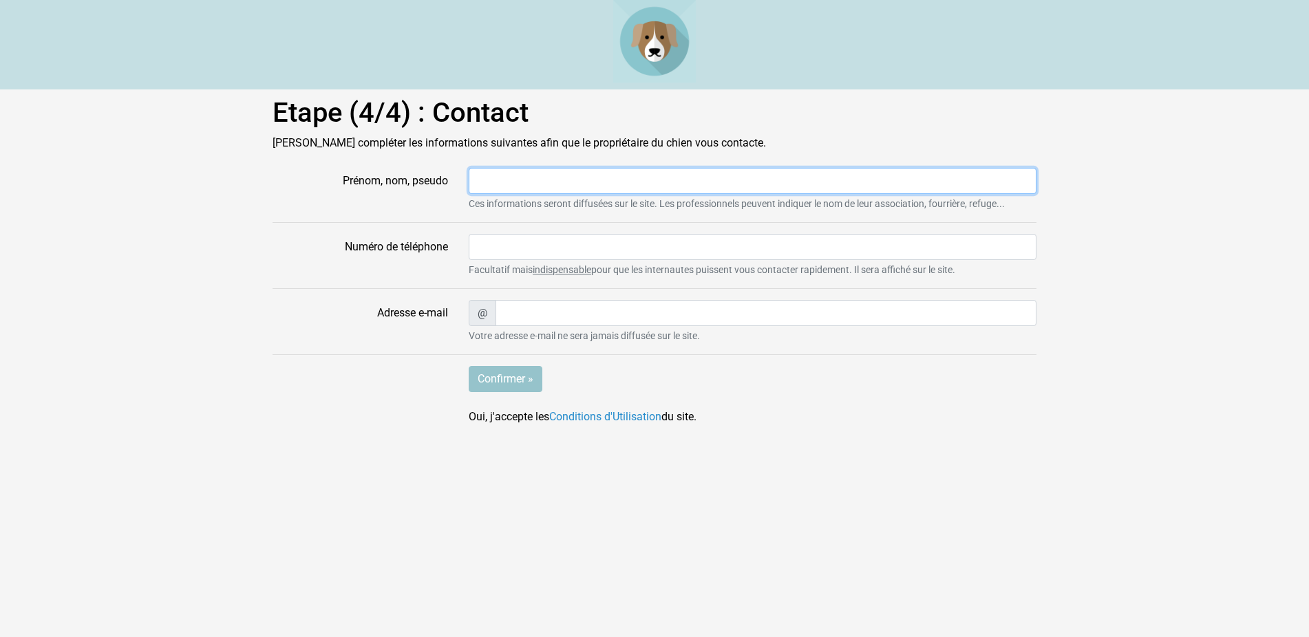
click at [487, 184] on input "Prénom, nom, pseudo" at bounding box center [753, 181] width 568 height 26
type input "FOU"
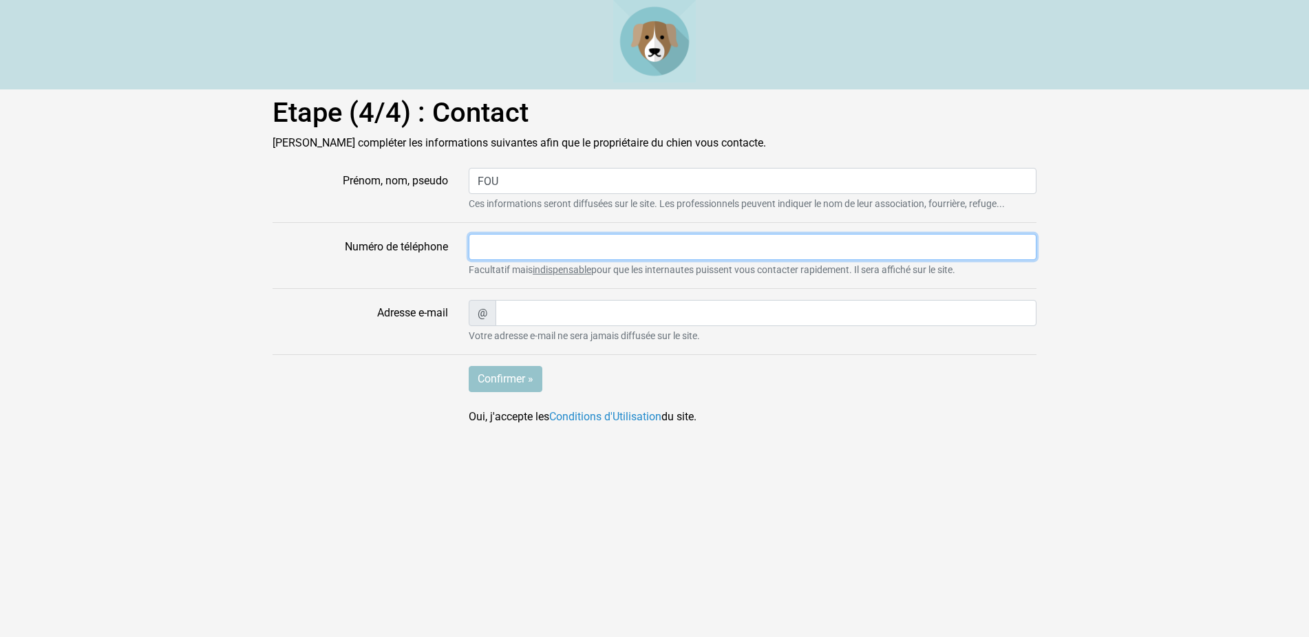
click at [494, 246] on input "Numéro de téléphone" at bounding box center [753, 247] width 568 height 26
type input "0549293801"
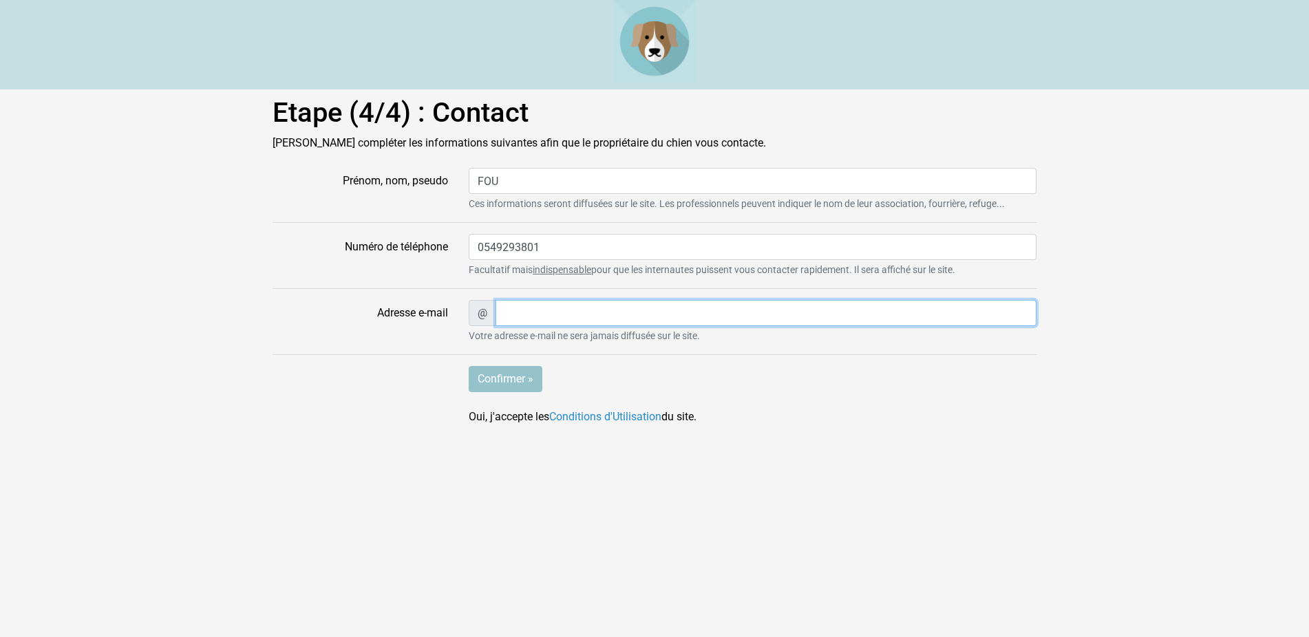
type input "[EMAIL_ADDRESS][DOMAIN_NAME]"
click at [498, 378] on input "Confirmer »" at bounding box center [506, 379] width 74 height 26
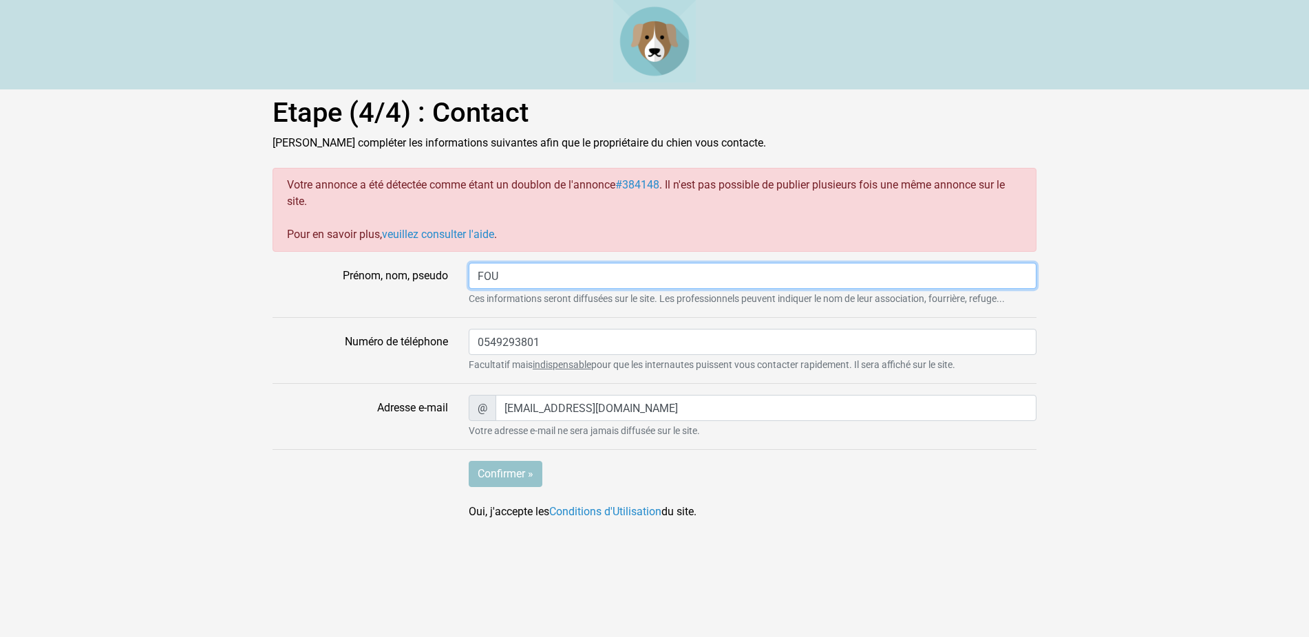
drag, startPoint x: 502, startPoint y: 275, endPoint x: 445, endPoint y: 275, distance: 57.1
click at [445, 275] on div "Prénom, nom, pseudo FOU Ces informations seront diffusées sur le site. Les prof…" at bounding box center [654, 284] width 785 height 43
type input "F"
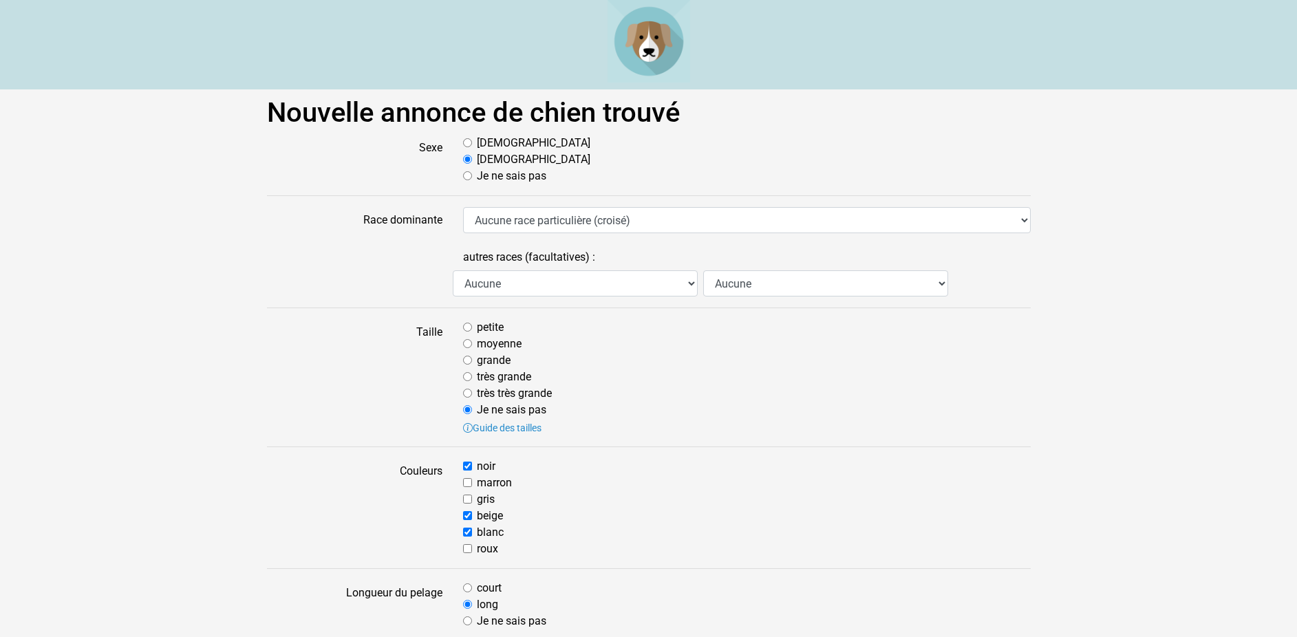
select select "79"
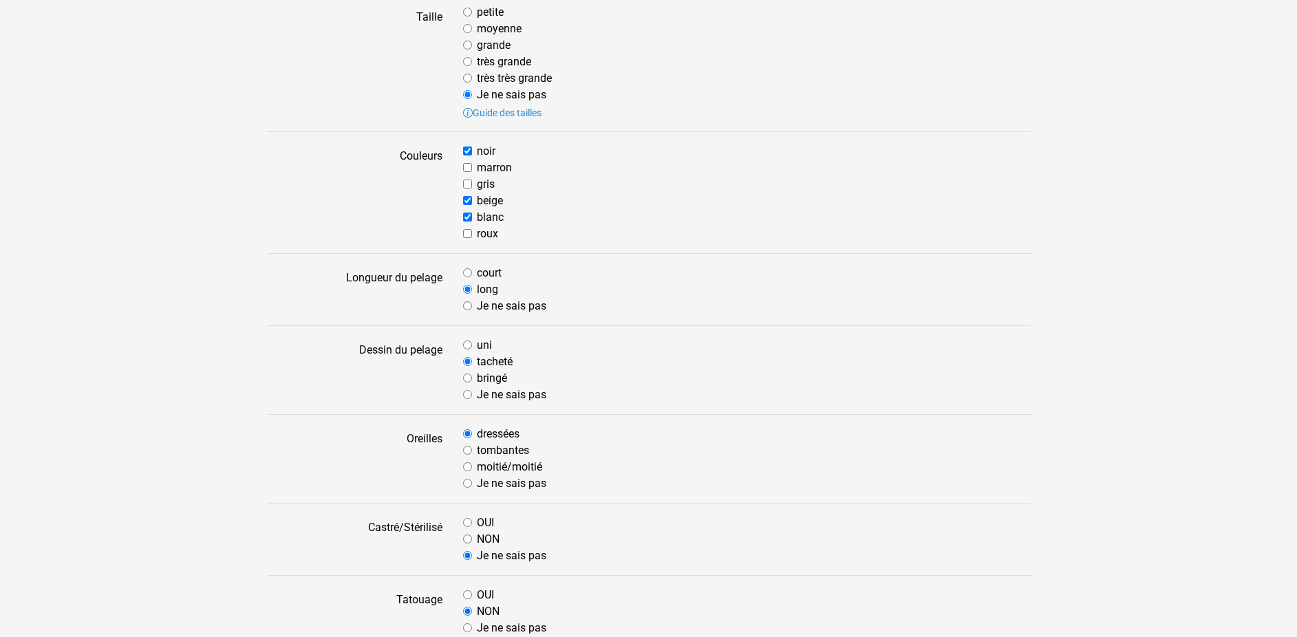
scroll to position [34, 0]
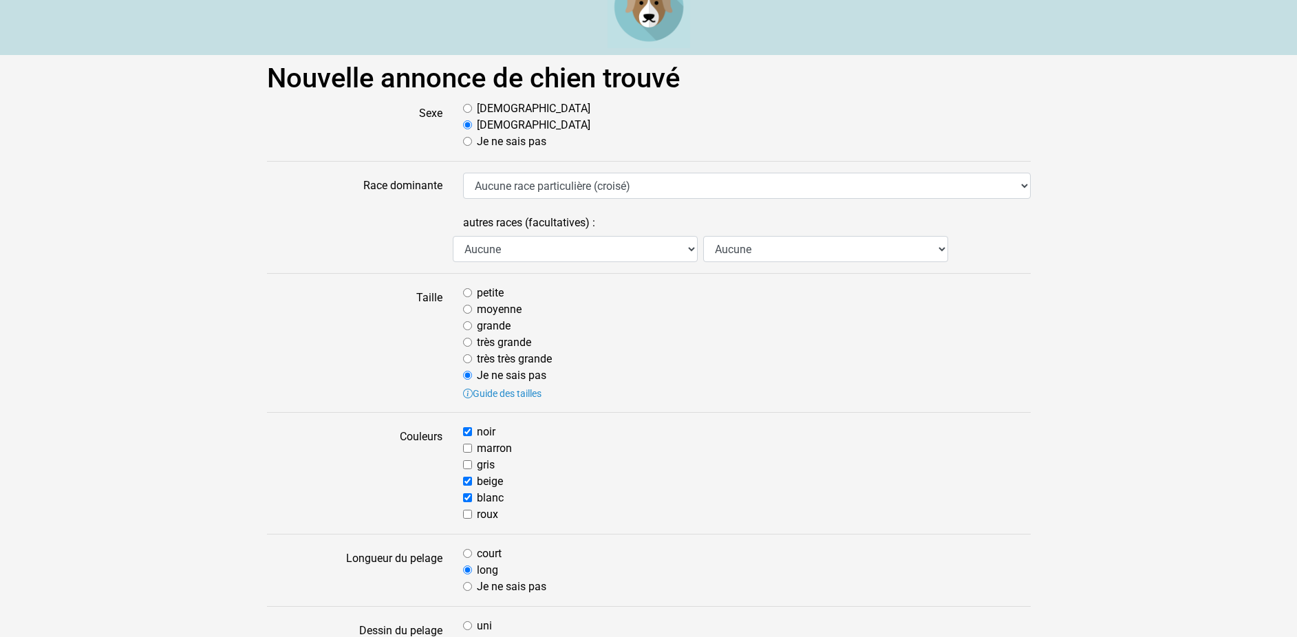
click at [471, 309] on input "moyenne" at bounding box center [467, 309] width 9 height 9
radio input "true"
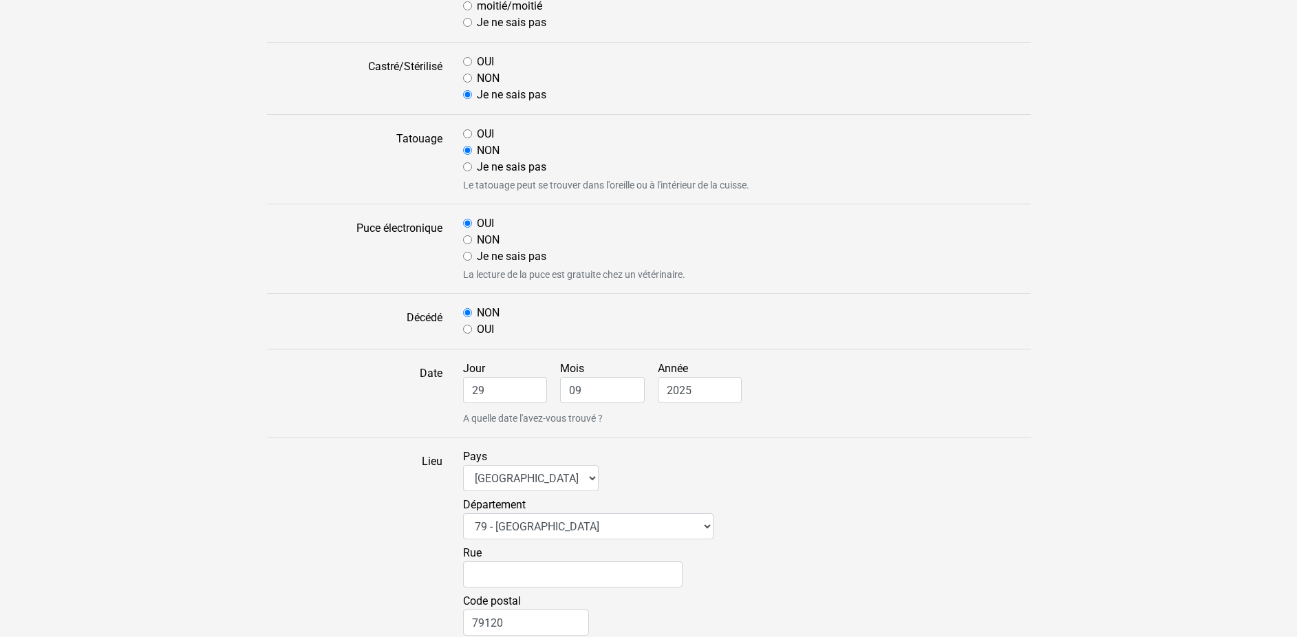
scroll to position [807, 0]
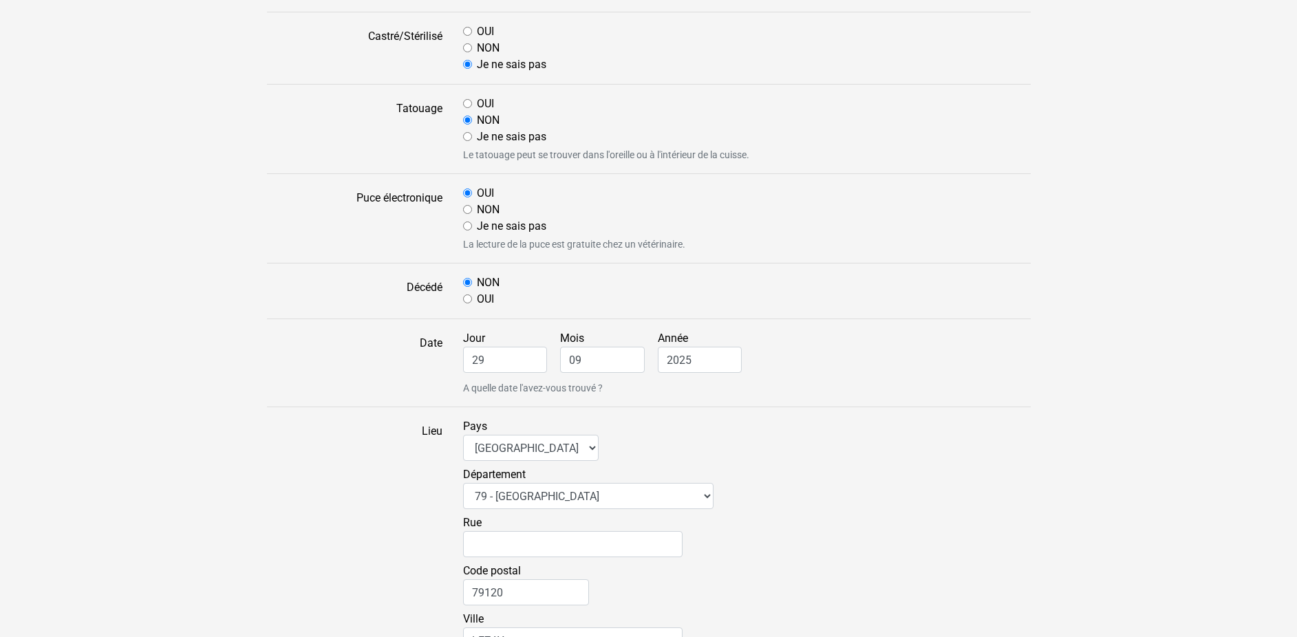
click at [468, 204] on div "NON" at bounding box center [747, 210] width 568 height 17
click at [467, 210] on input "NON" at bounding box center [467, 209] width 9 height 9
radio input "true"
click at [466, 192] on input "OUI" at bounding box center [467, 193] width 9 height 9
radio input "true"
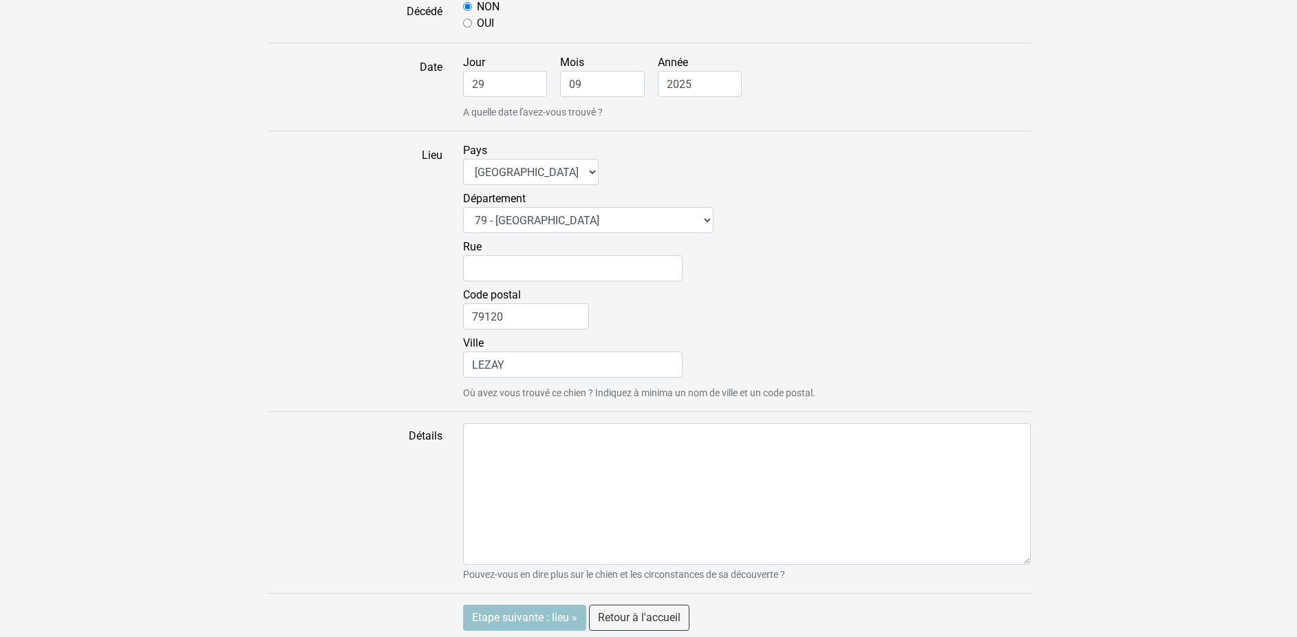
scroll to position [1130, 0]
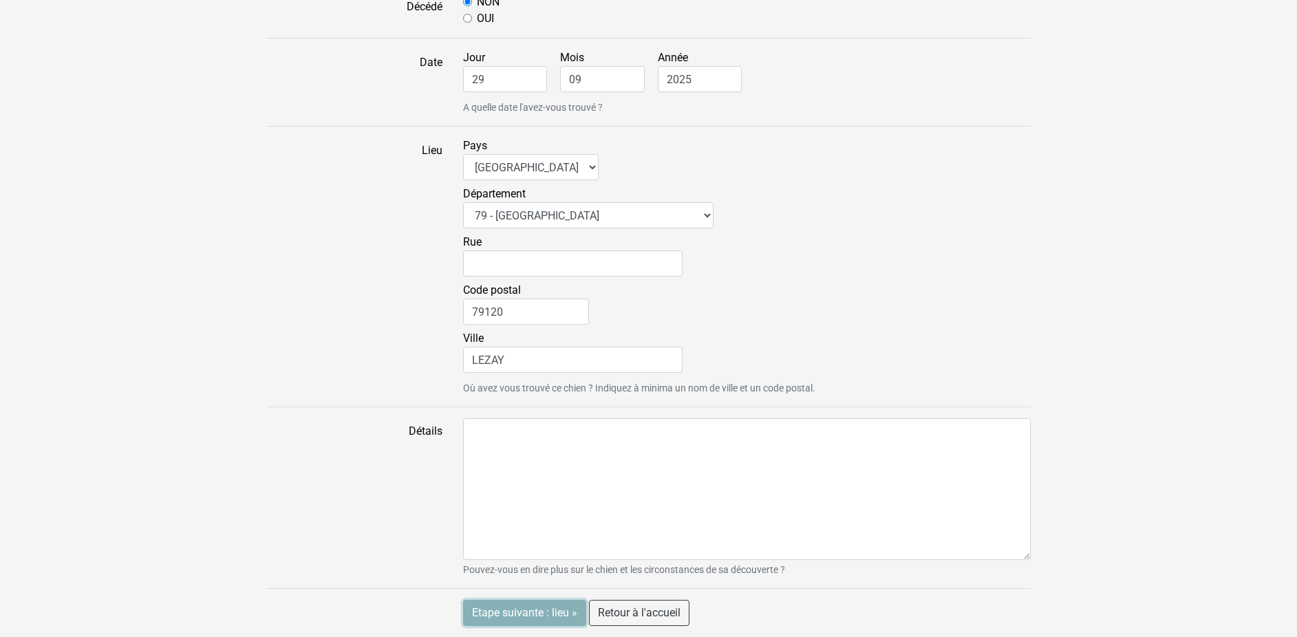
click at [558, 610] on input "Etape suivante : lieu »" at bounding box center [524, 613] width 123 height 26
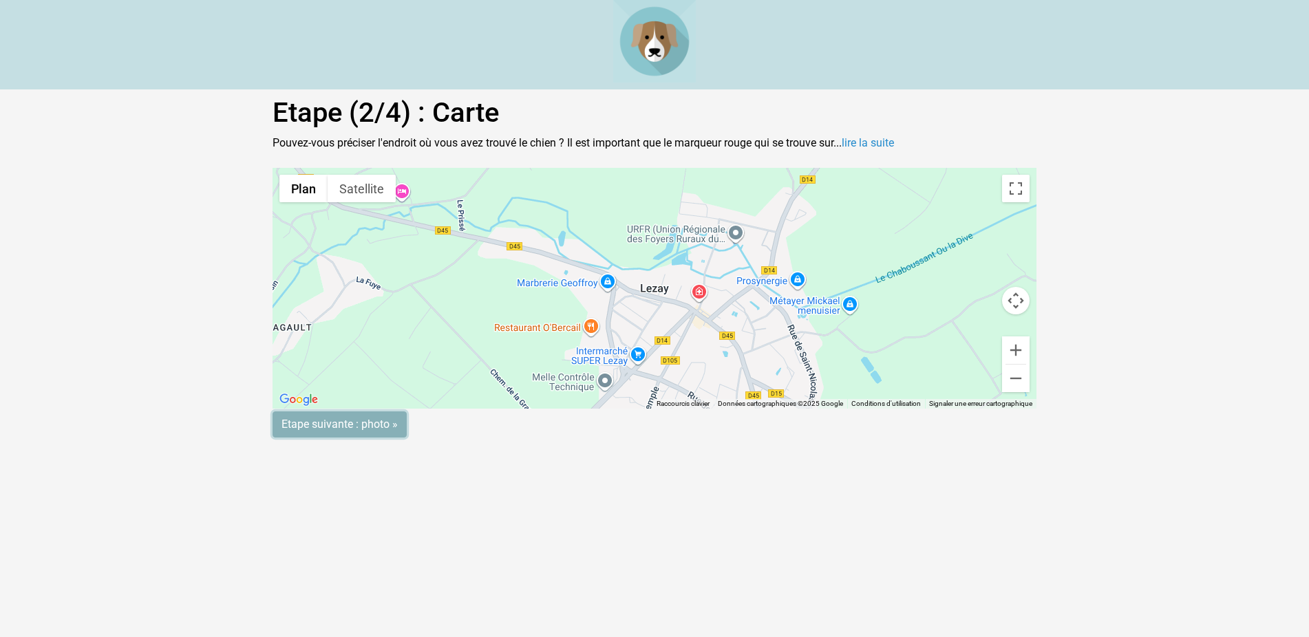
click at [297, 434] on input "Etape suivante : photo »" at bounding box center [340, 425] width 134 height 26
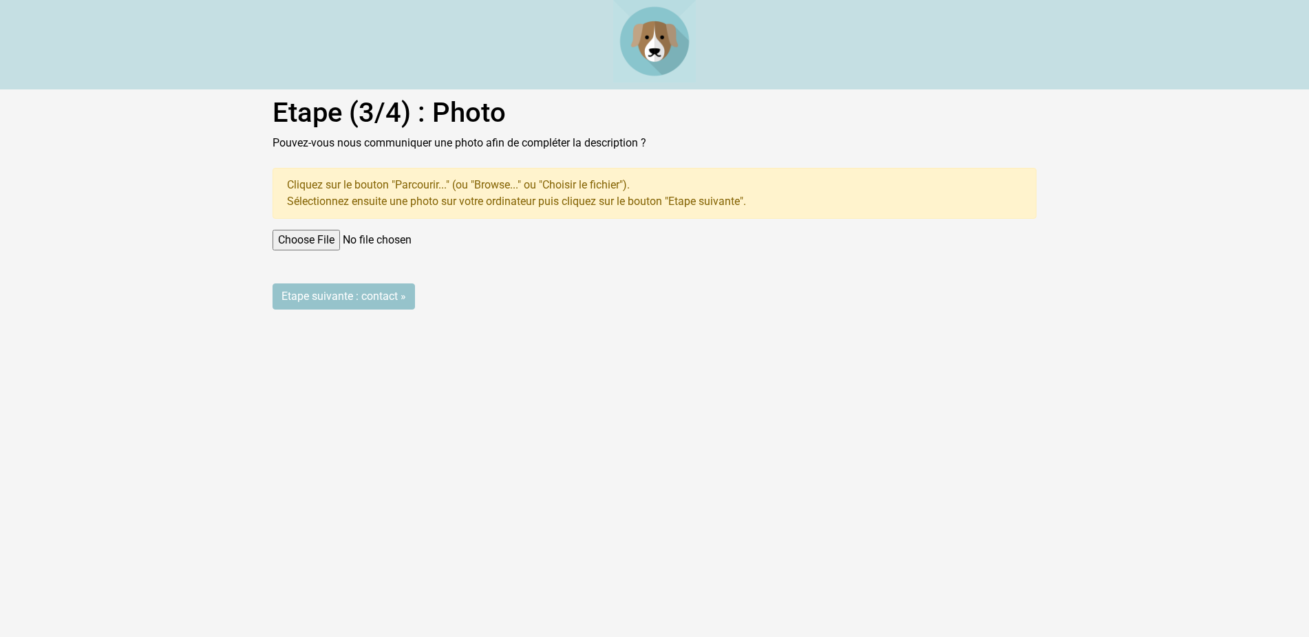
click at [303, 234] on input "file" at bounding box center [655, 240] width 764 height 21
type input "C:\fakepath\10827758118830774.jpg"
click at [333, 290] on input "Etape suivante : contact »" at bounding box center [344, 297] width 142 height 26
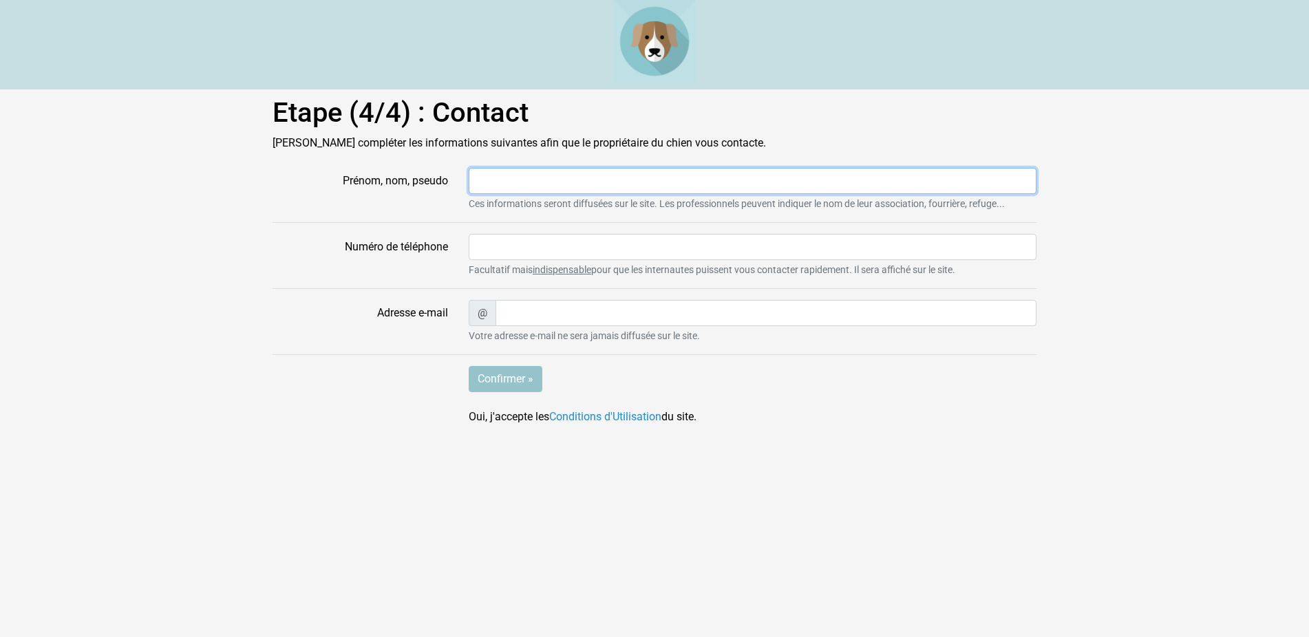
click at [500, 182] on input "Prénom, nom, pseudo" at bounding box center [753, 181] width 568 height 26
type input "LIE"
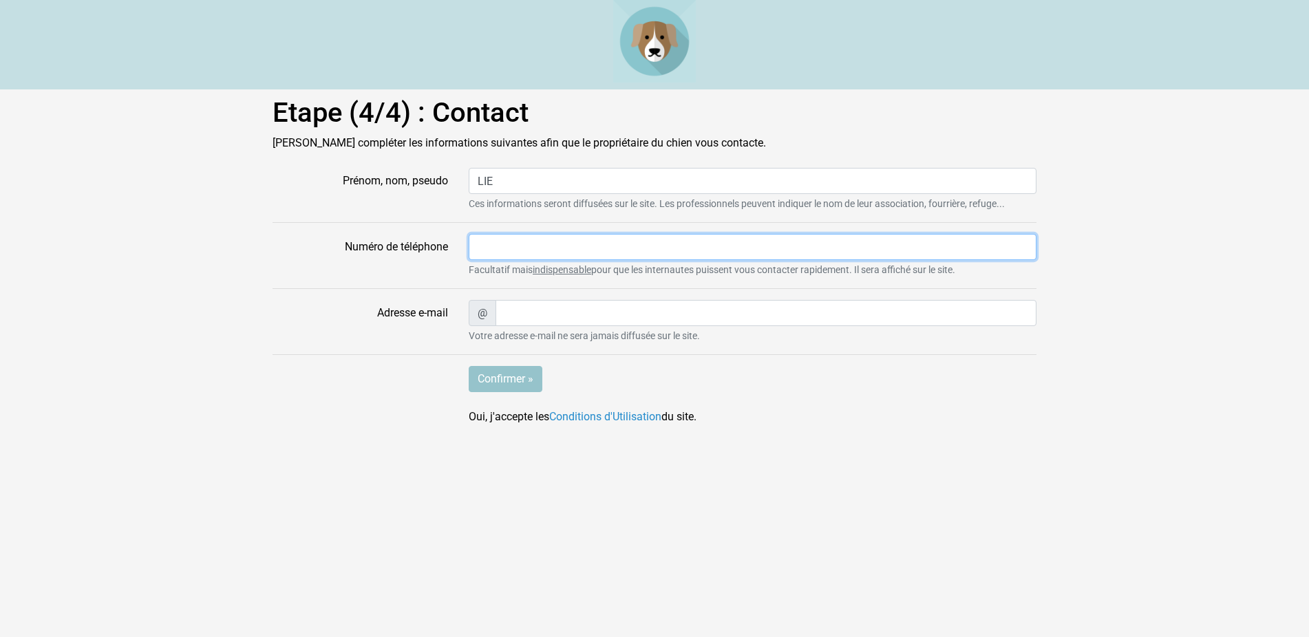
click at [491, 245] on input "Numéro de téléphone" at bounding box center [753, 247] width 568 height 26
type input "0549293801"
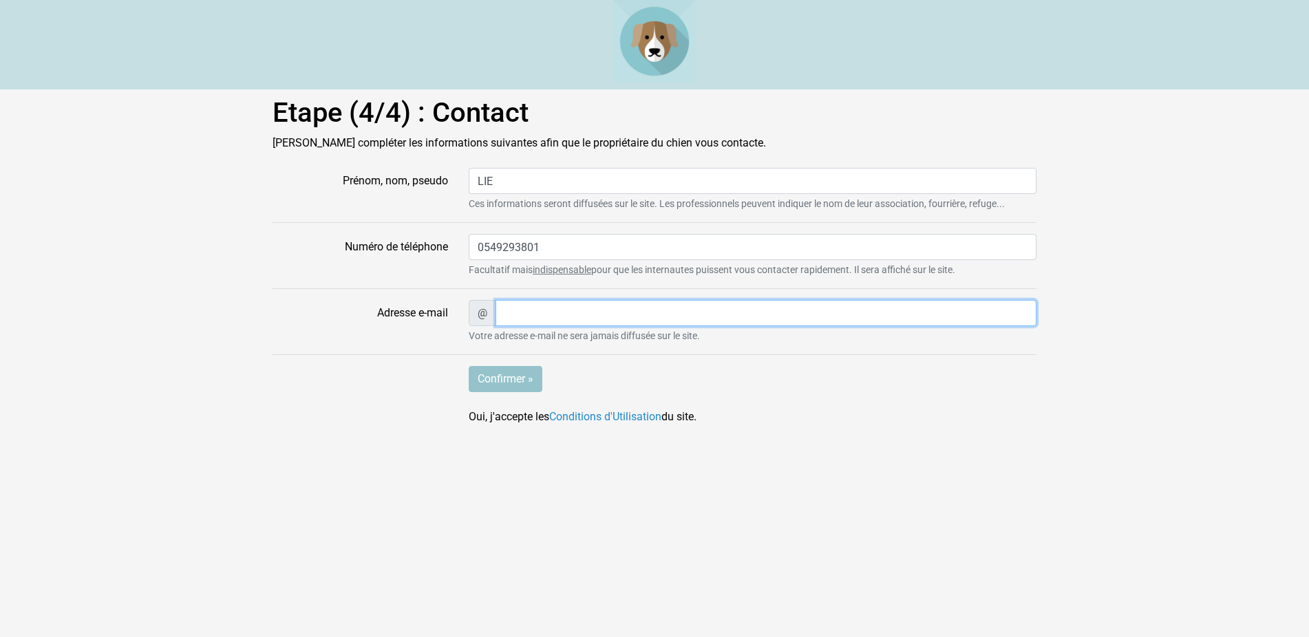
type input "[EMAIL_ADDRESS][DOMAIN_NAME]"
click at [512, 375] on input "Confirmer »" at bounding box center [506, 379] width 74 height 26
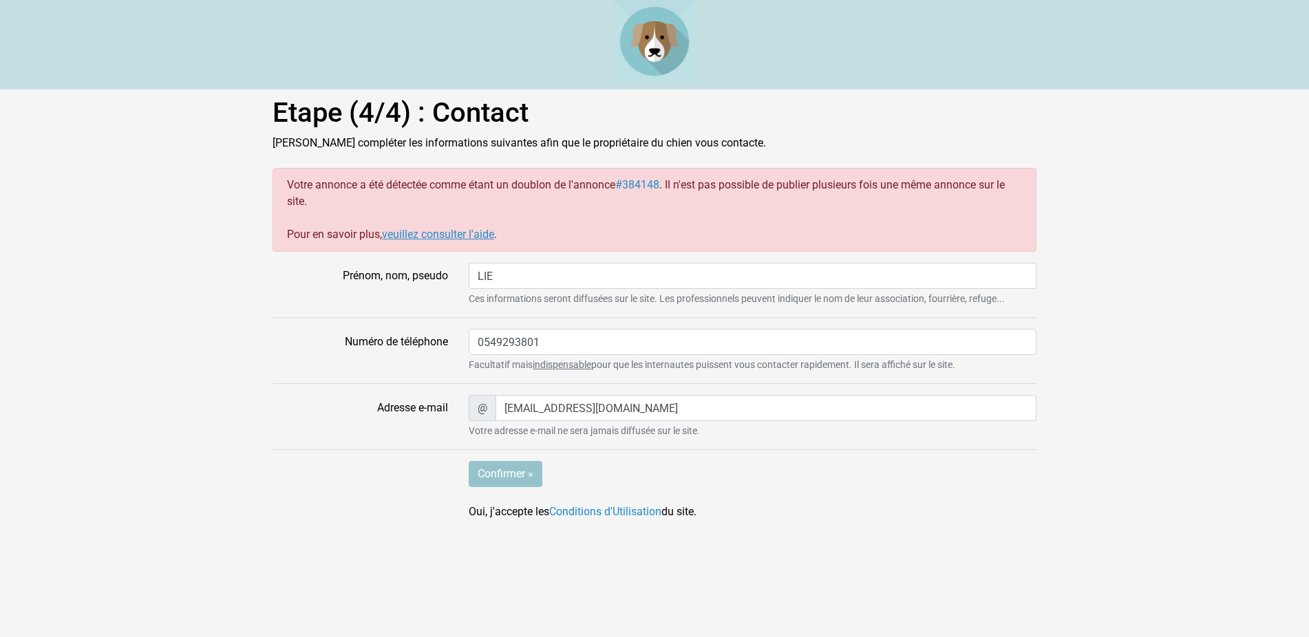
click at [427, 232] on link "veuillez consulter l'aide" at bounding box center [438, 234] width 112 height 13
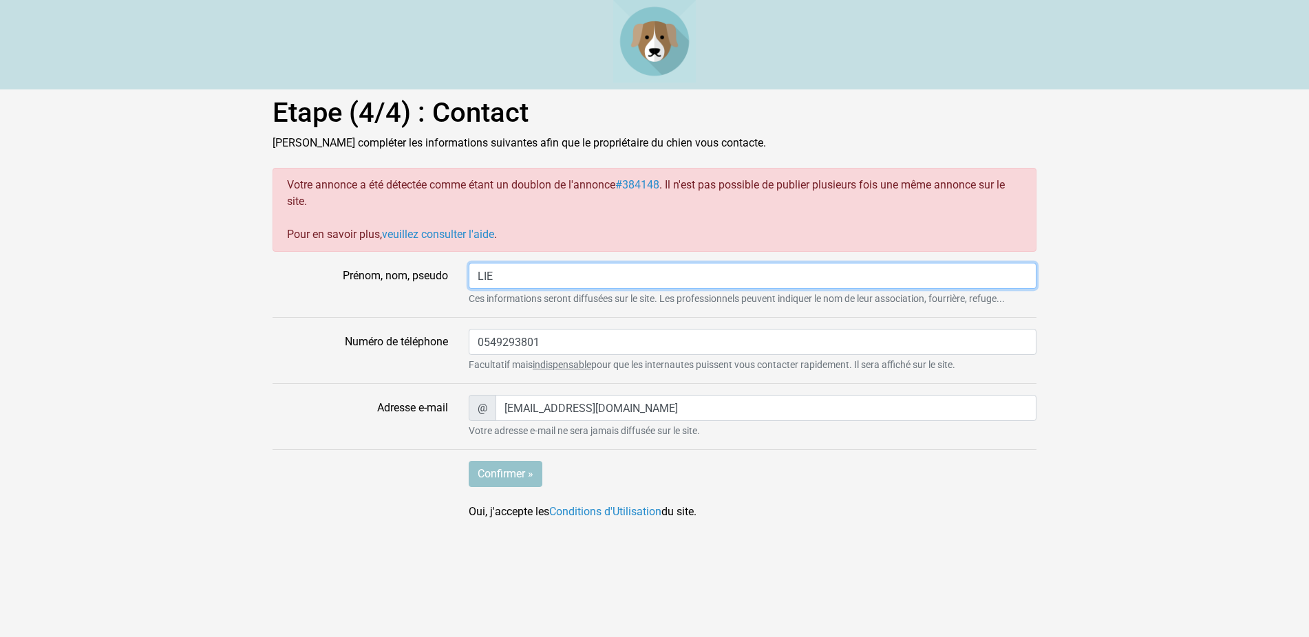
drag, startPoint x: 499, startPoint y: 270, endPoint x: 440, endPoint y: 279, distance: 59.3
click at [441, 279] on div "Prénom, nom, pseudo LIE Ces informations seront diffusées sur le site. Les prof…" at bounding box center [654, 284] width 785 height 43
type input "L"
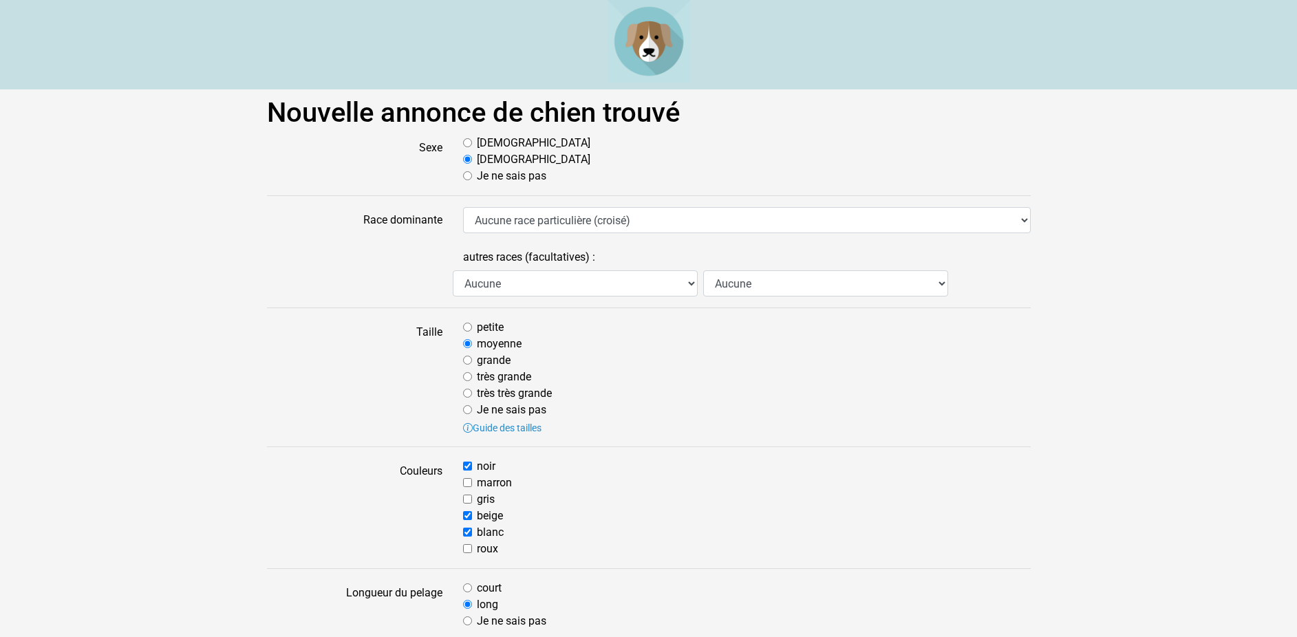
select select "79"
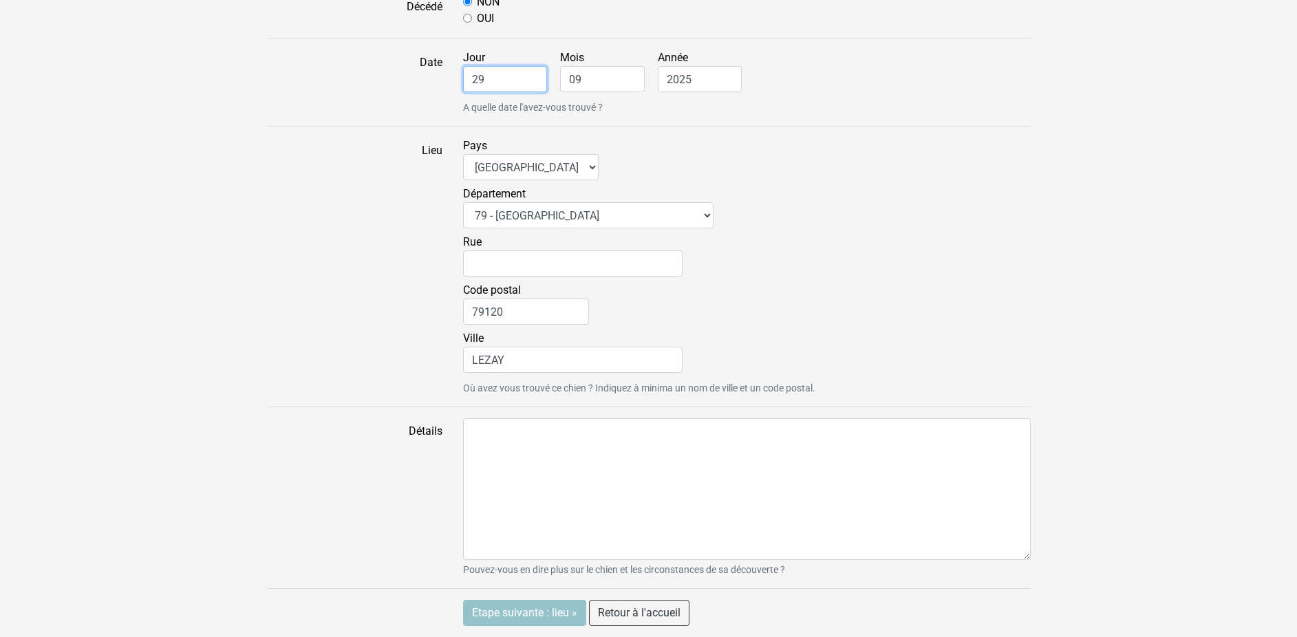
drag, startPoint x: 490, startPoint y: 76, endPoint x: 378, endPoint y: 68, distance: 112.4
click at [463, 68] on input "29" at bounding box center [505, 79] width 85 height 26
type input "30"
click at [483, 610] on input "Etape suivante : lieu »" at bounding box center [524, 613] width 123 height 26
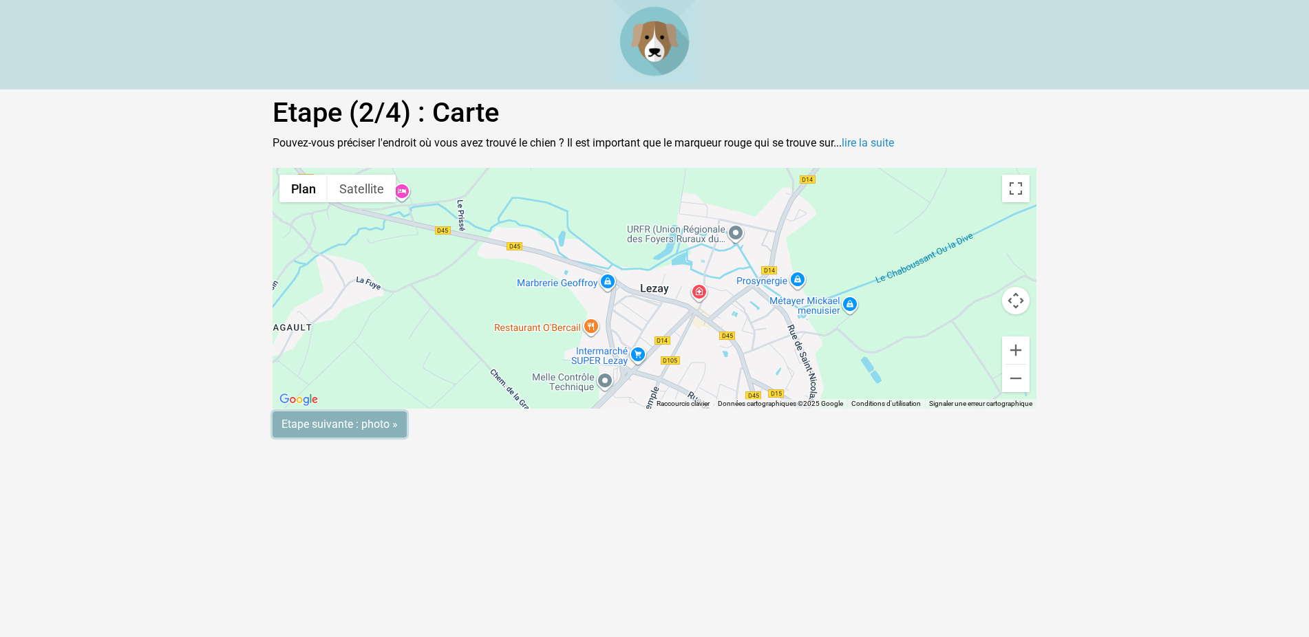
click at [328, 431] on input "Etape suivante : photo »" at bounding box center [340, 425] width 134 height 26
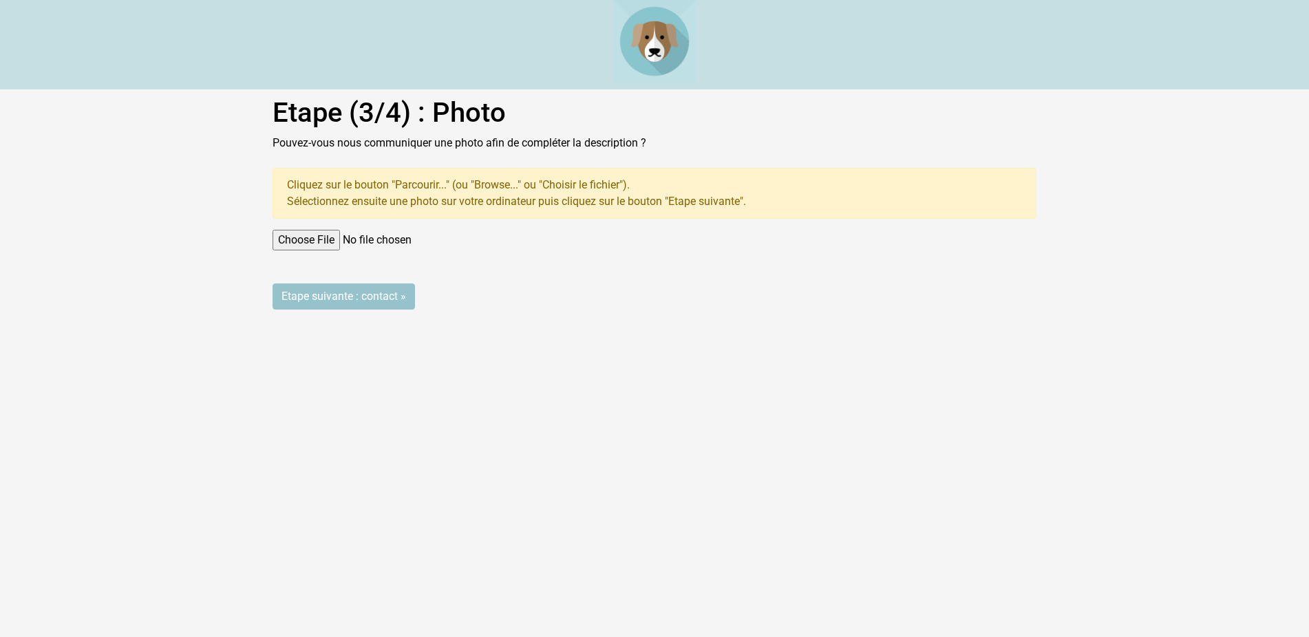
click at [275, 239] on input "file" at bounding box center [655, 240] width 764 height 21
type input "C:\fakepath\10827758118830774.jpg"
click at [334, 292] on input "Etape suivante : contact »" at bounding box center [344, 297] width 142 height 26
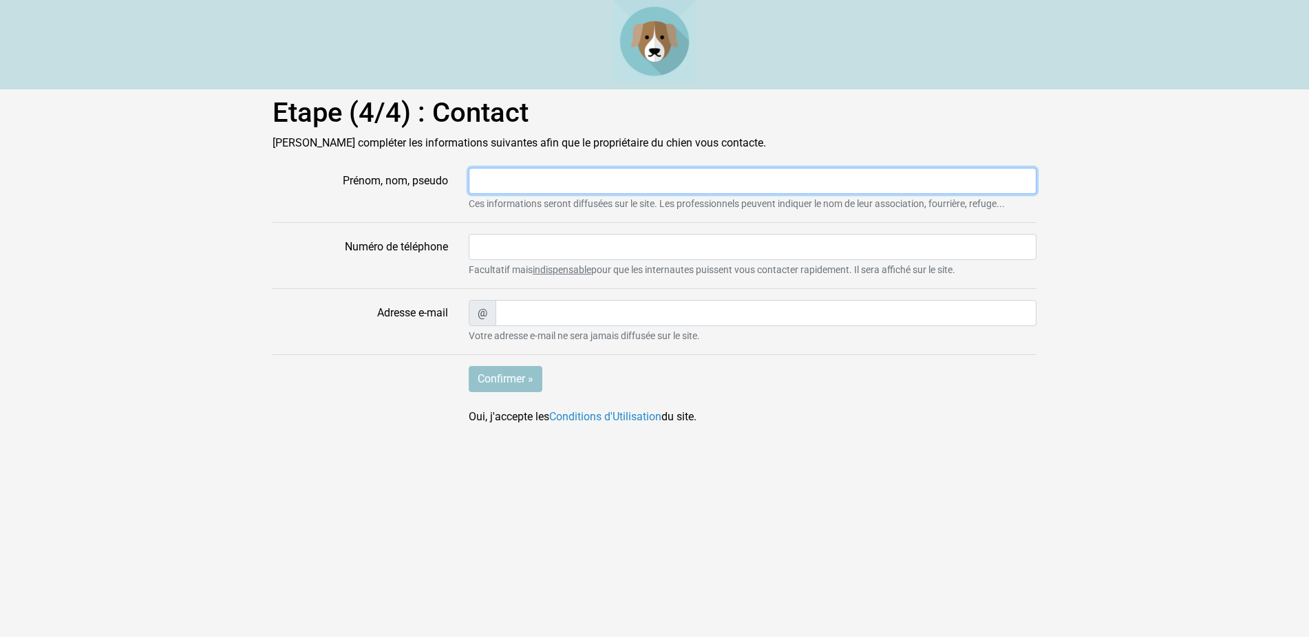
click at [492, 183] on input "Prénom, nom, pseudo" at bounding box center [753, 181] width 568 height 26
type input "RUE"
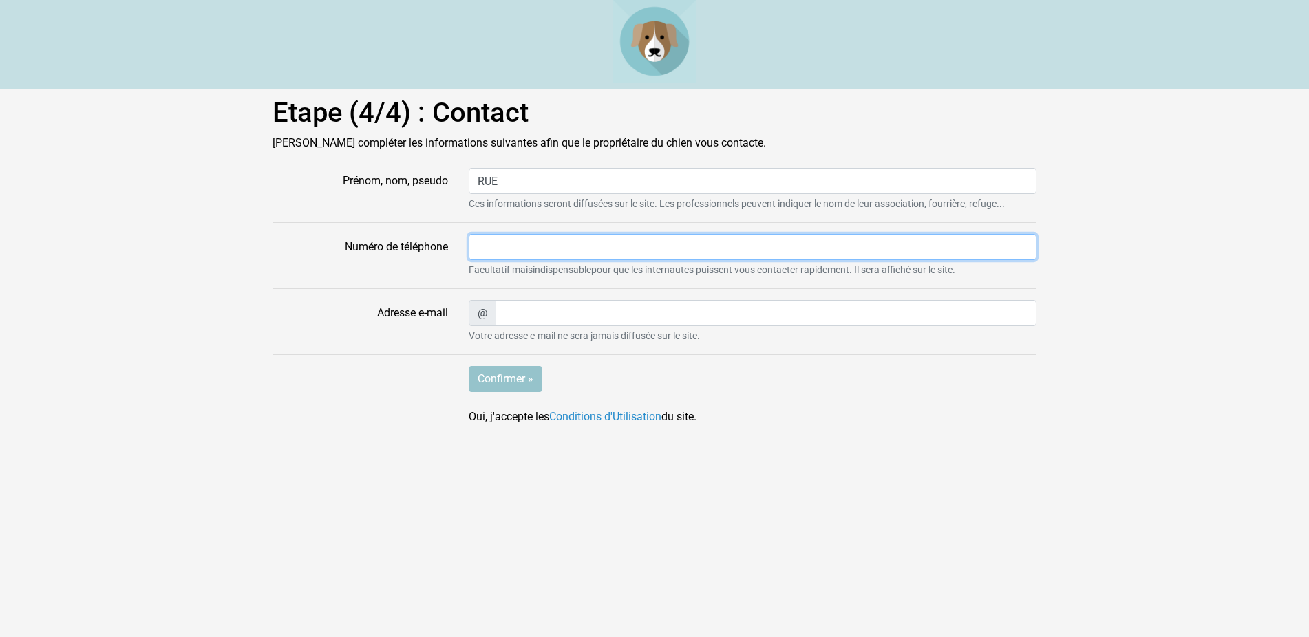
click at [495, 248] on input "Numéro de téléphone" at bounding box center [753, 247] width 568 height 26
click at [495, 247] on input "Numéro de téléphone" at bounding box center [753, 247] width 568 height 26
type input "0549293801"
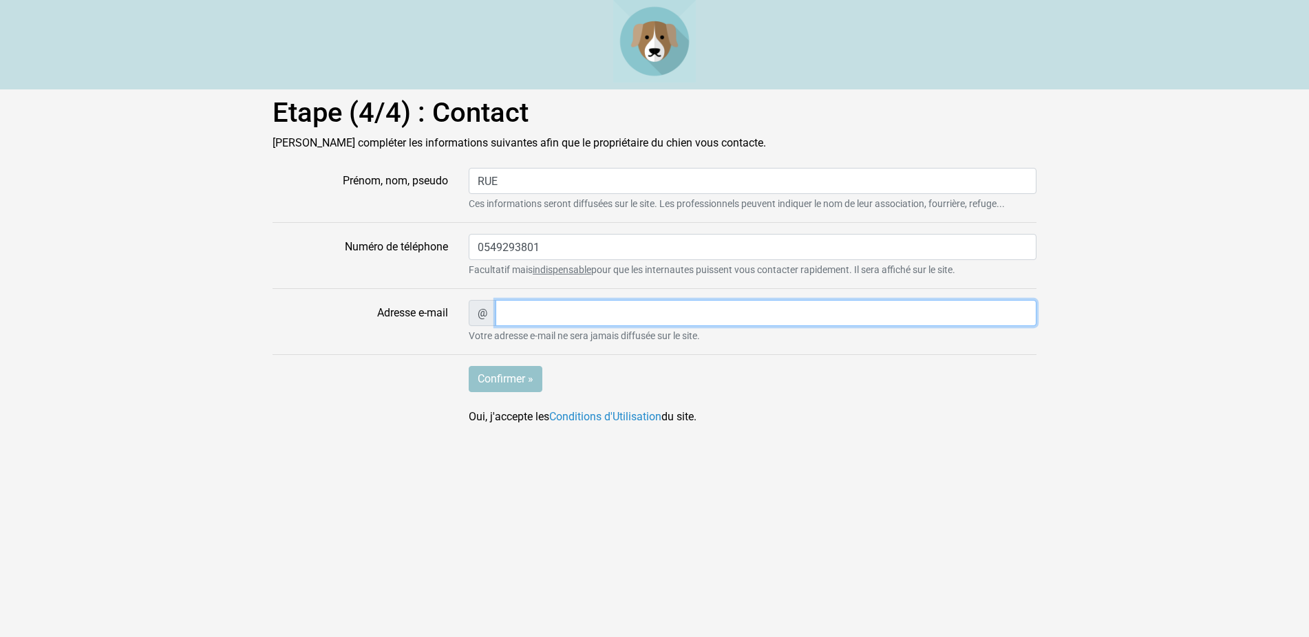
type input "[EMAIL_ADDRESS][DOMAIN_NAME]"
click at [509, 373] on input "Confirmer »" at bounding box center [506, 379] width 74 height 26
